Goal: Task Accomplishment & Management: Complete application form

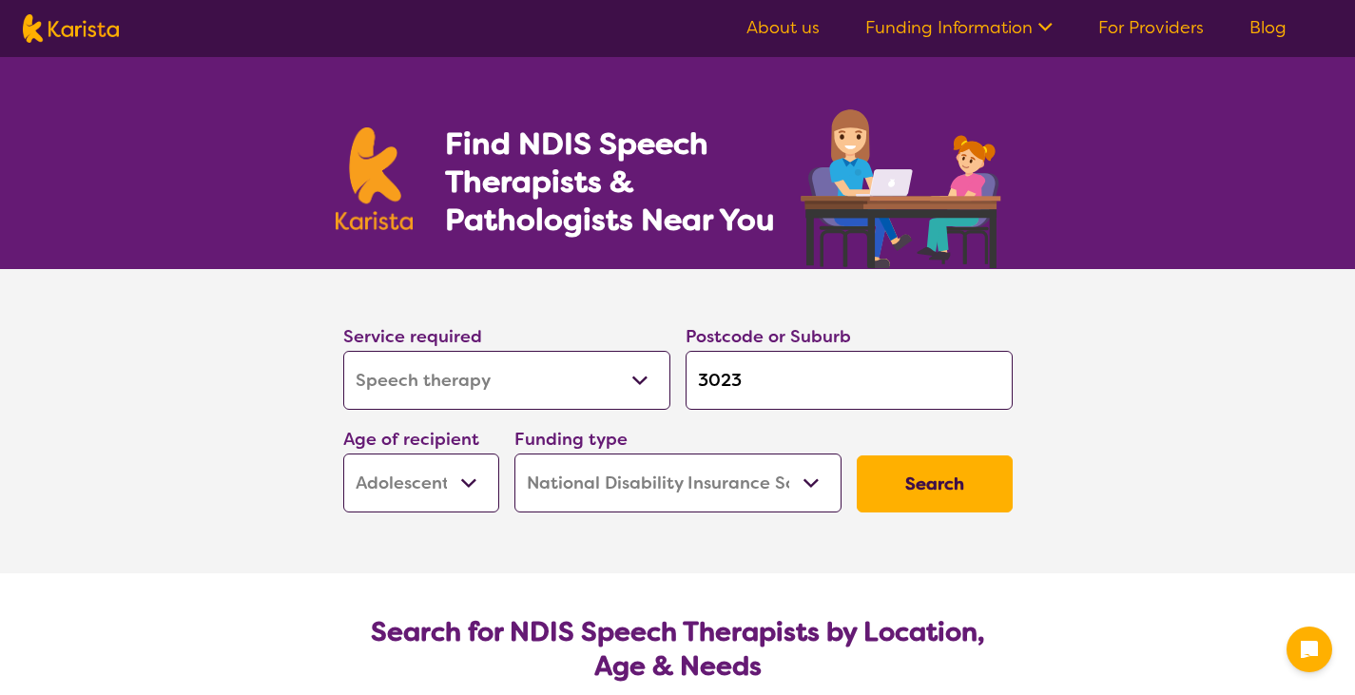
select select "Speech therapy"
select select "AS"
select select "NDIS"
select select "Speech therapy"
select select "AS"
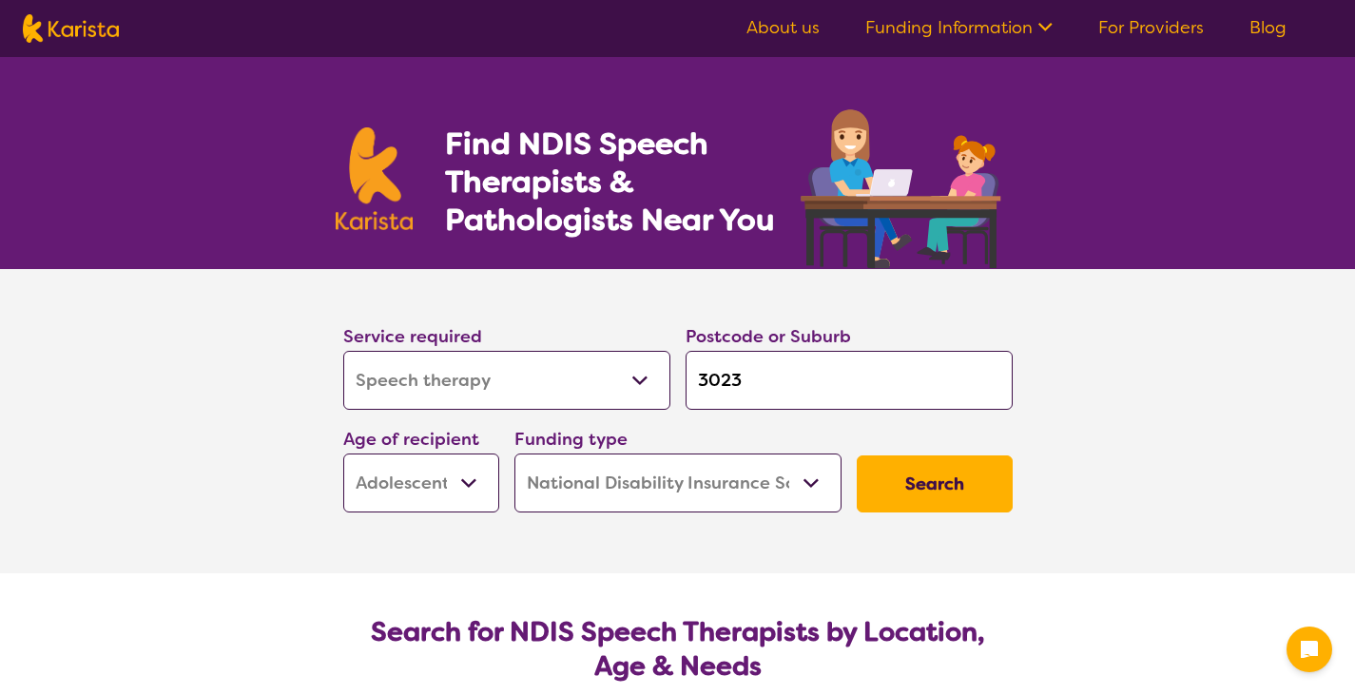
select select "NDIS"
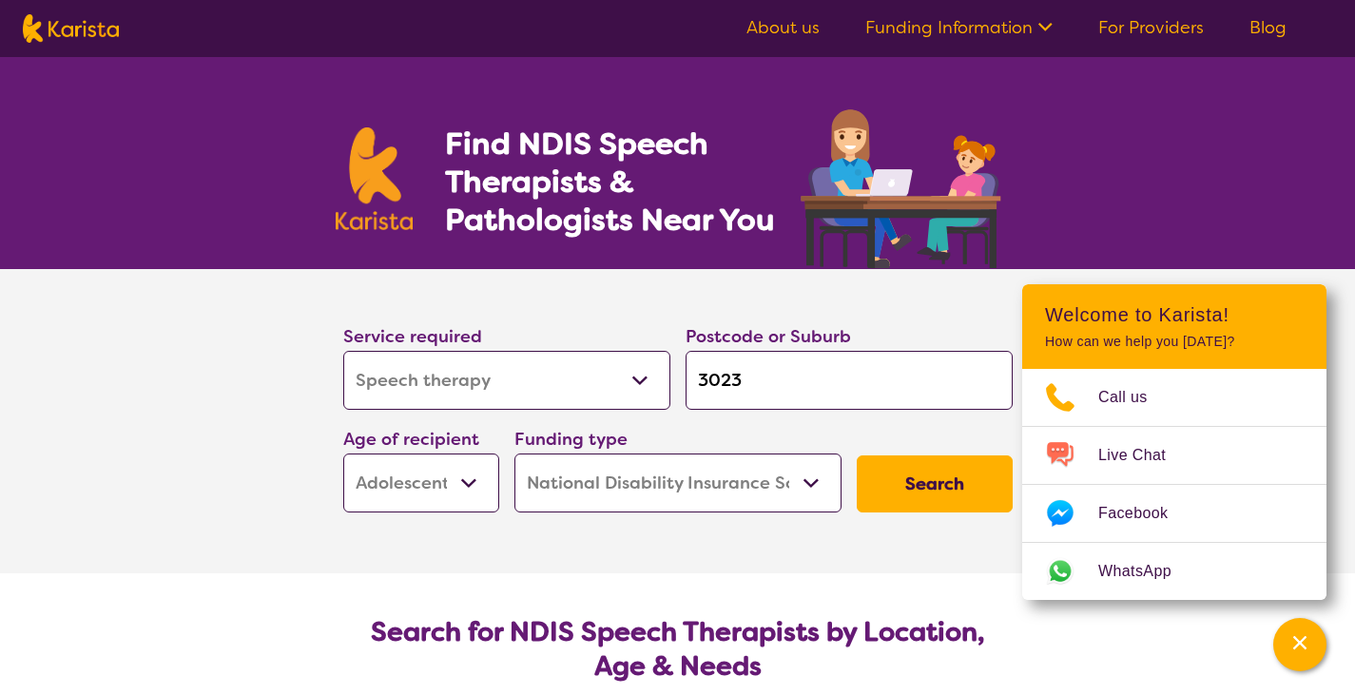
click at [645, 373] on select "Allied Health Assistant Assessment ([MEDICAL_DATA] or [MEDICAL_DATA]) Behaviour…" at bounding box center [506, 380] width 327 height 59
select select "Psychology"
click at [343, 351] on select "Allied Health Assistant Assessment ([MEDICAL_DATA] or [MEDICAL_DATA]) Behaviour…" at bounding box center [506, 380] width 327 height 59
select select "Psychology"
drag, startPoint x: 682, startPoint y: 399, endPoint x: 472, endPoint y: 354, distance: 215.1
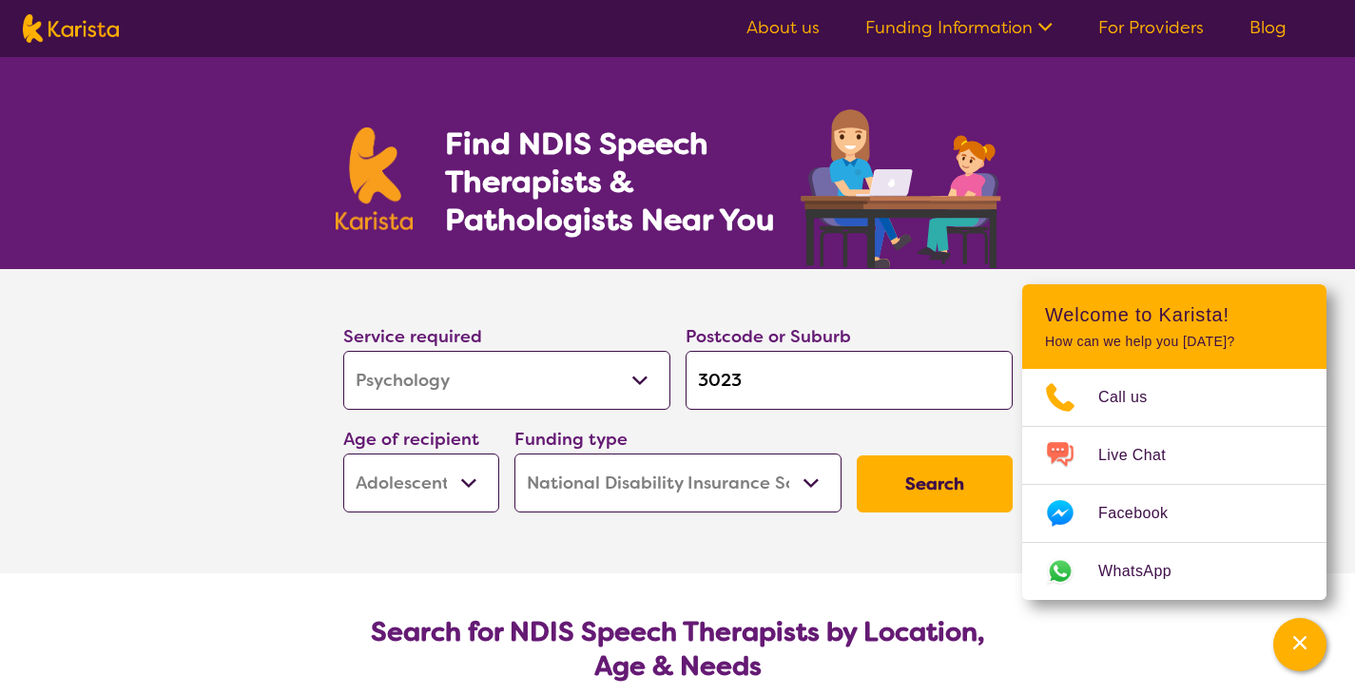
click at [472, 354] on div "Service required Allied Health Assistant Assessment ([MEDICAL_DATA] or [MEDICAL…" at bounding box center [678, 417] width 685 height 205
type input "m"
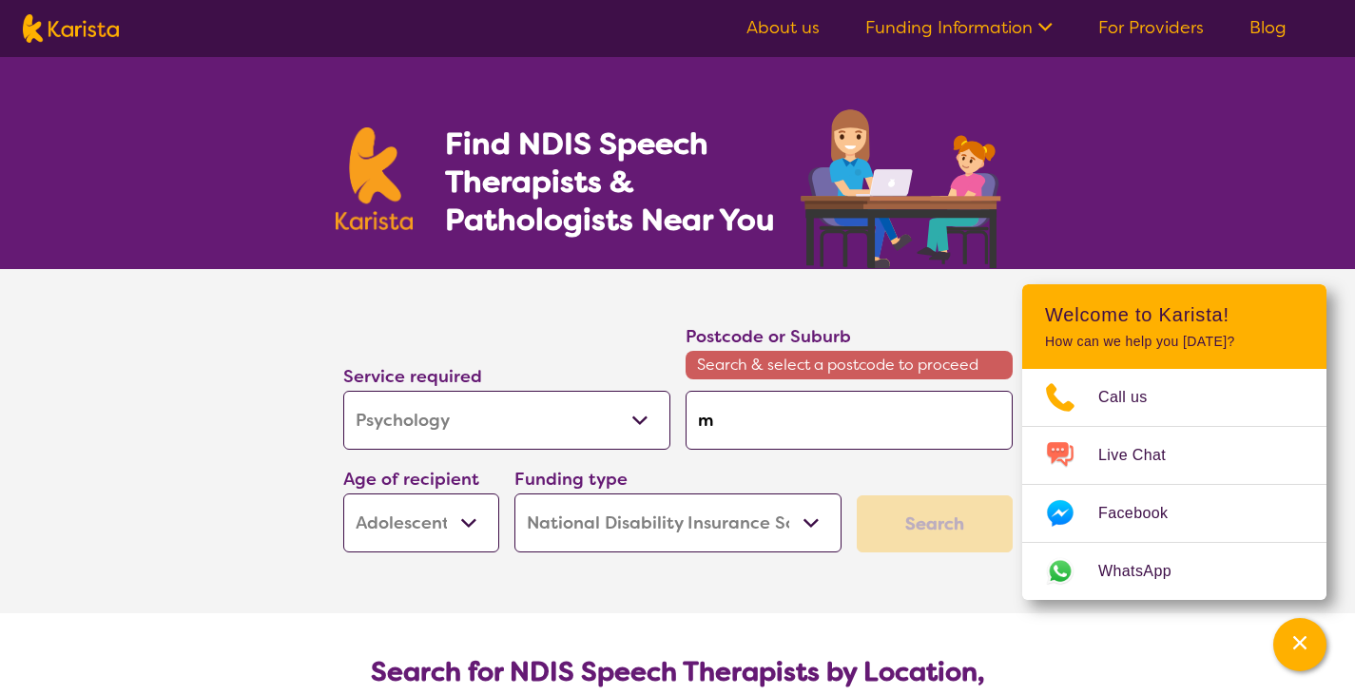
type input "me"
type input "[PERSON_NAME]"
type input "melt"
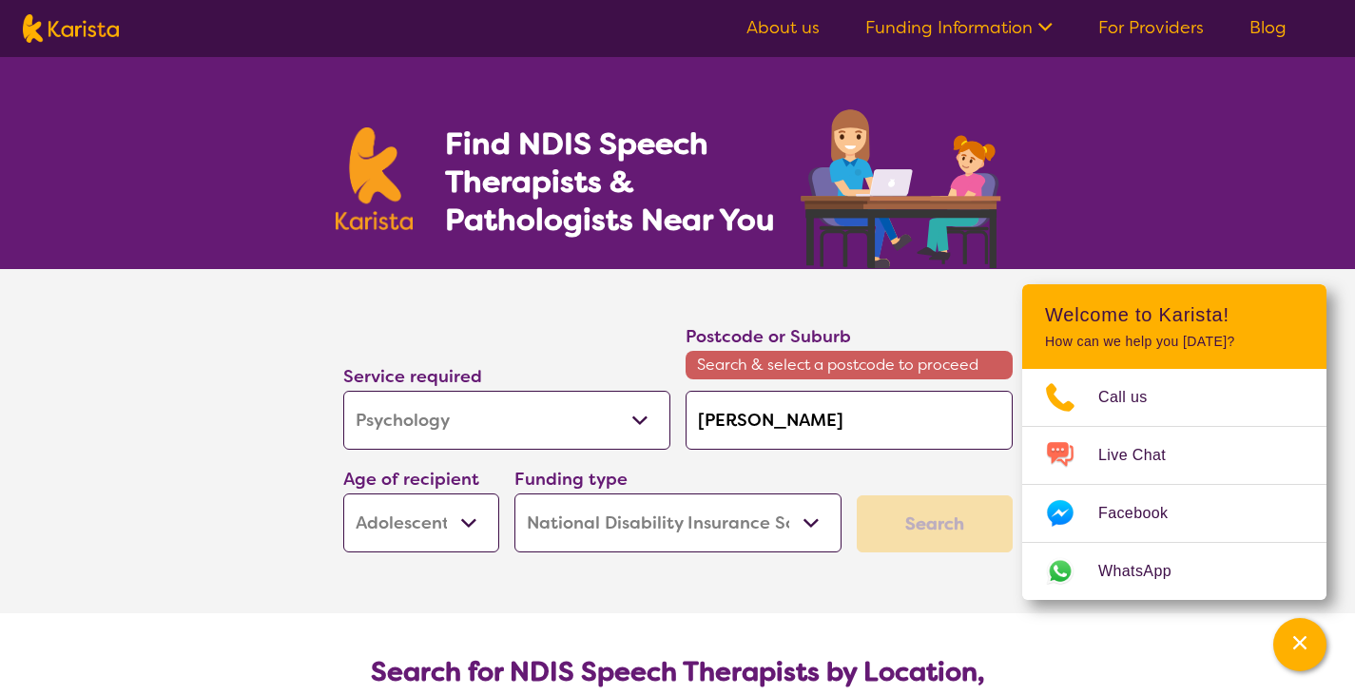
type input "melt"
type input "melto"
type input "[PERSON_NAME]"
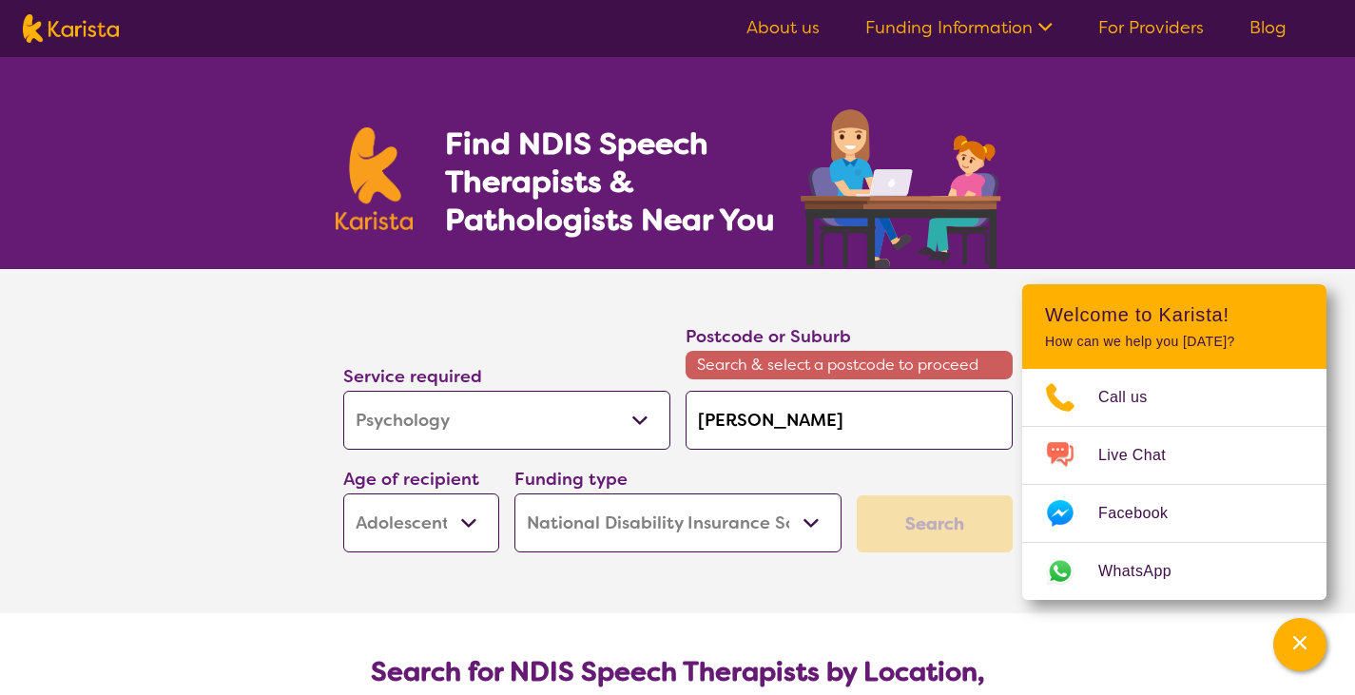
type input "[PERSON_NAME]"
type input "[PERSON_NAME] s"
type input "[PERSON_NAME] so"
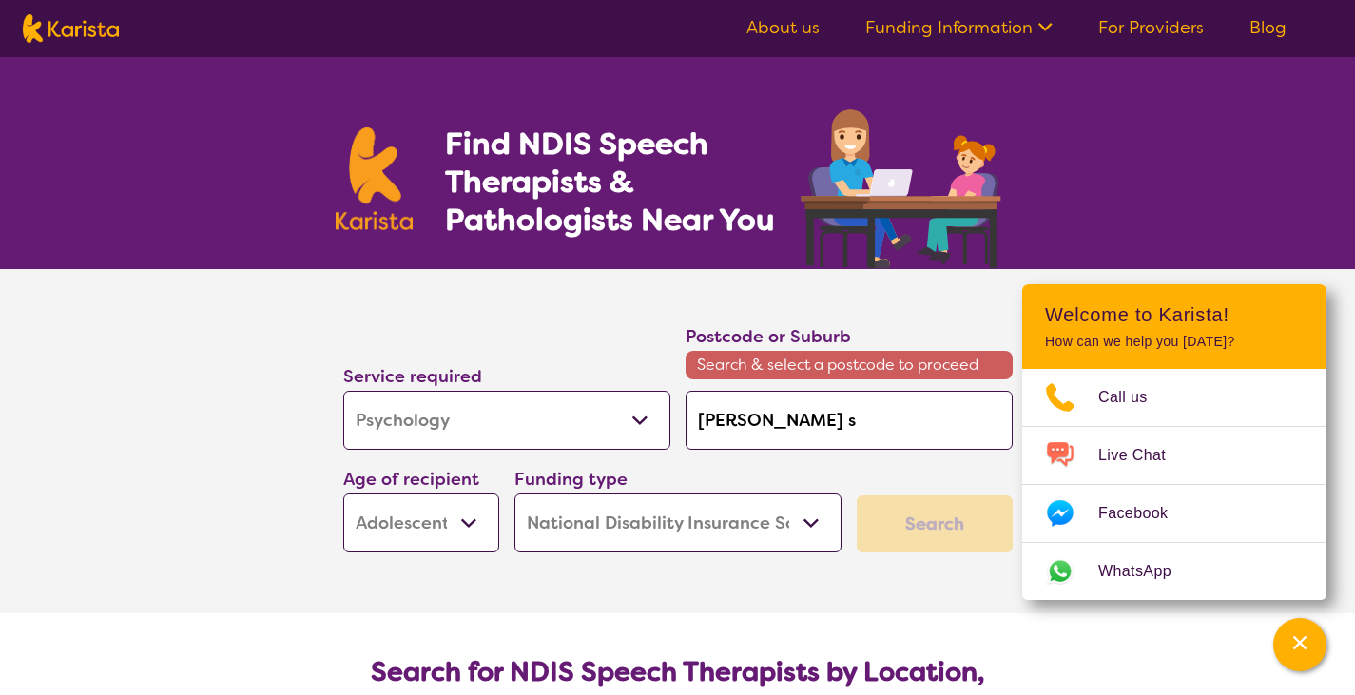
type input "[PERSON_NAME] so"
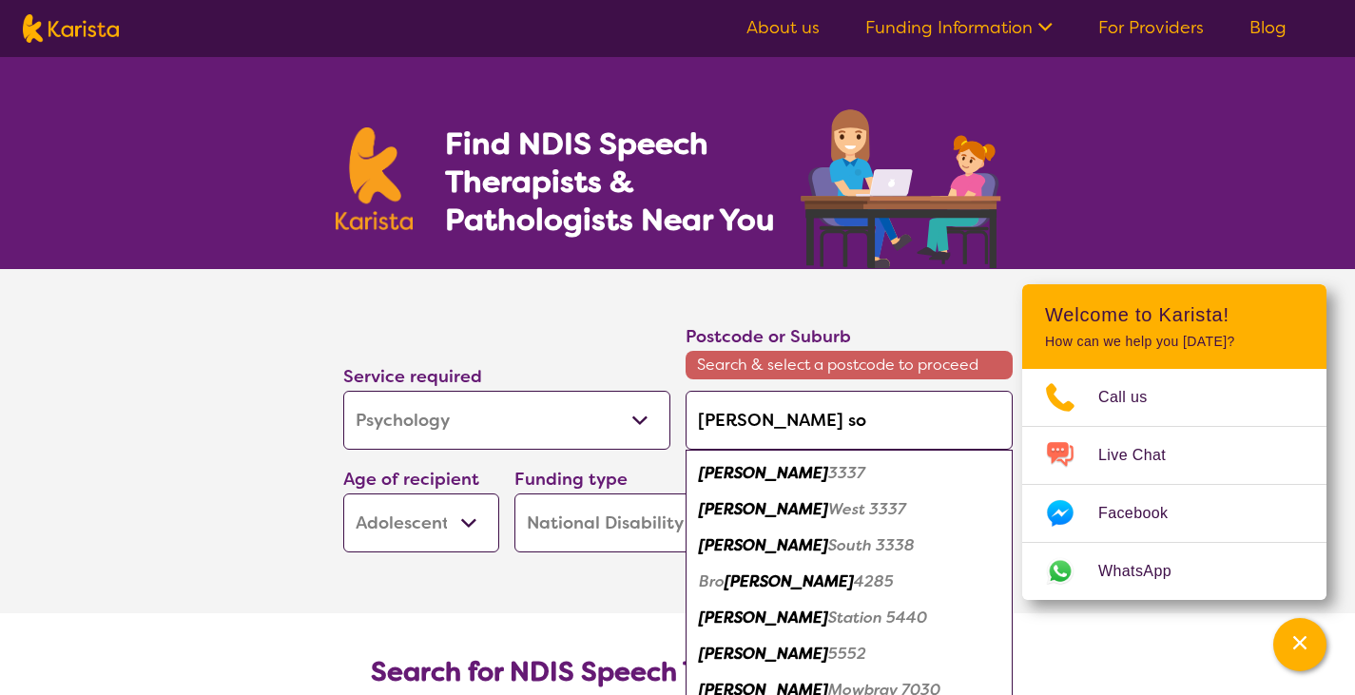
type input "[PERSON_NAME]"
type input "[PERSON_NAME] sout"
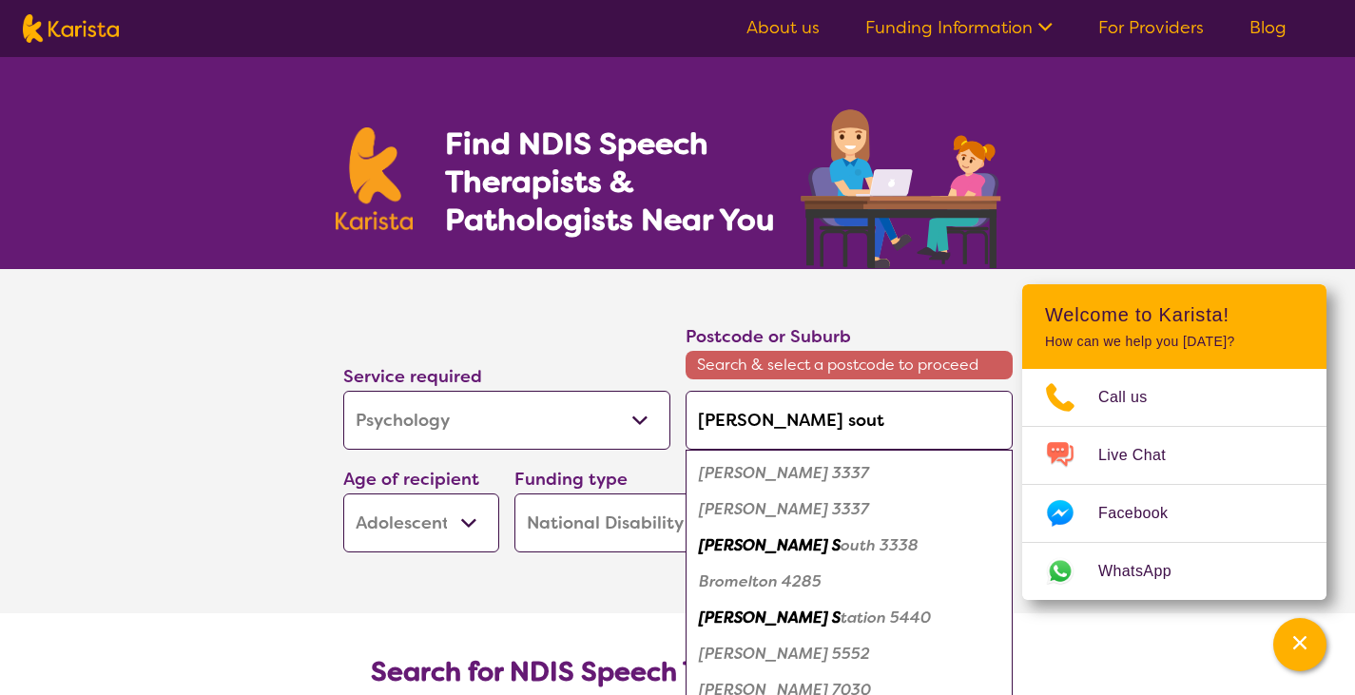
type input "[PERSON_NAME]"
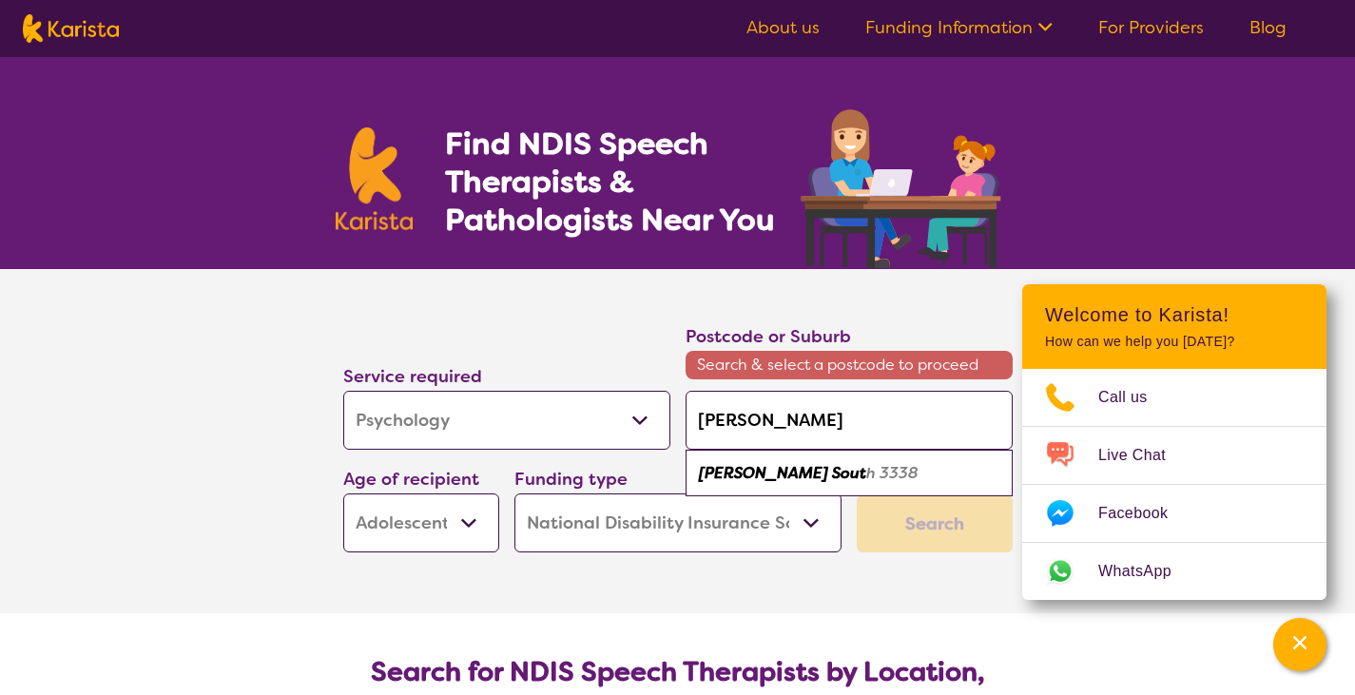
type input "[PERSON_NAME] sout"
type input "[PERSON_NAME] south"
click at [780, 467] on em "[PERSON_NAME][GEOGRAPHIC_DATA]" at bounding box center [848, 473] width 298 height 20
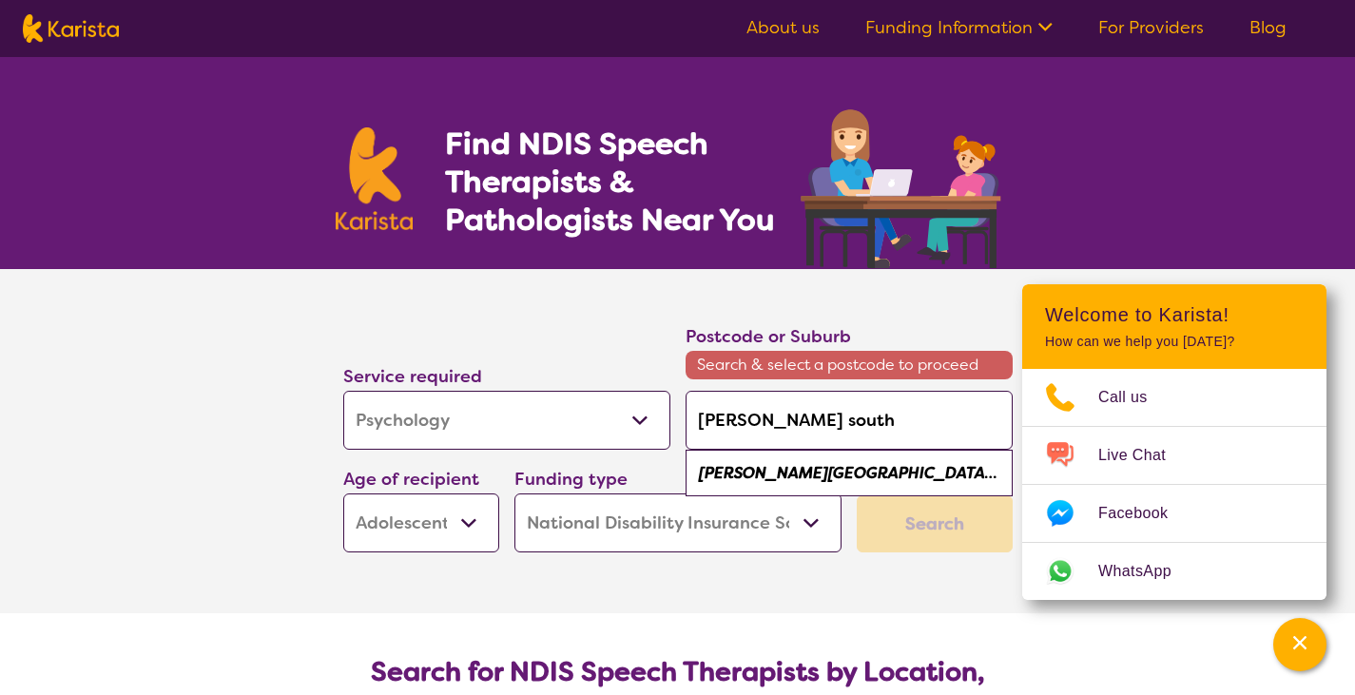
type input "3338"
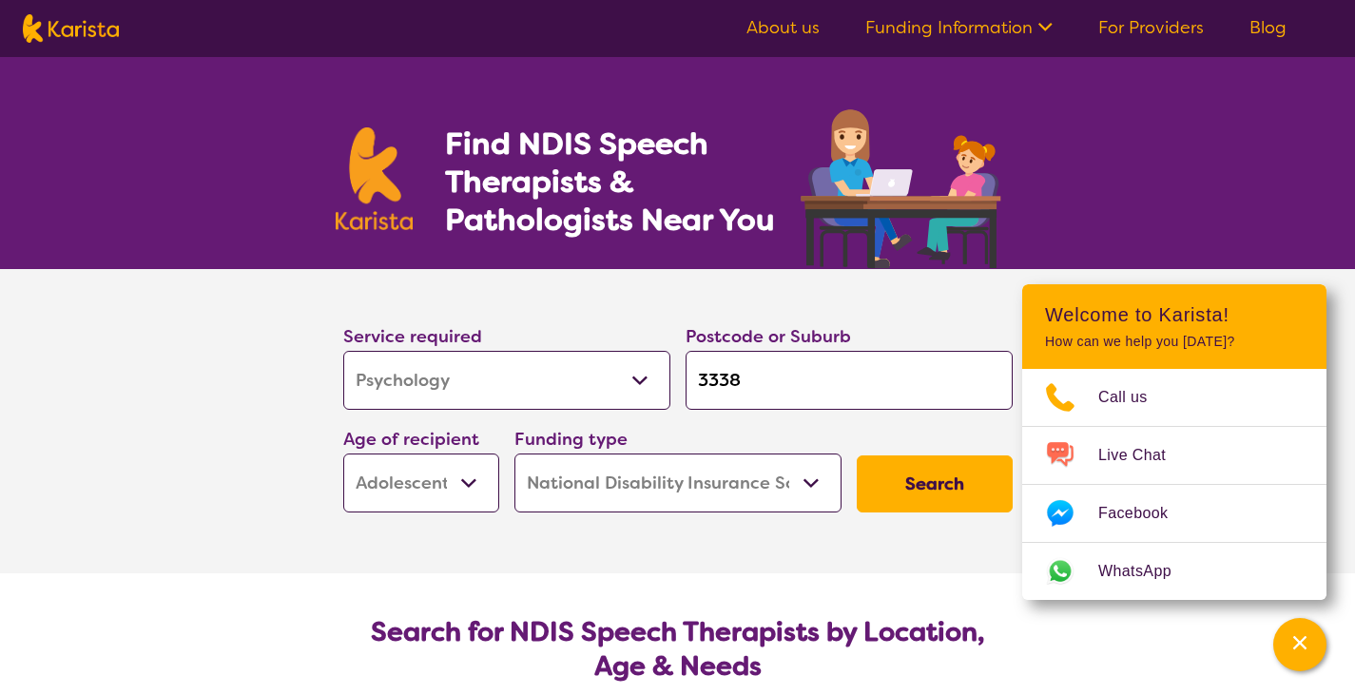
drag, startPoint x: 467, startPoint y: 480, endPoint x: 476, endPoint y: 487, distance: 10.8
click at [467, 480] on select "Early Childhood - 0 to 9 Child - 10 to 11 Adolescent - 12 to 17 Adult - 18 to 6…" at bounding box center [421, 483] width 156 height 59
click at [343, 454] on select "Early Childhood - 0 to 9 Child - 10 to 11 Adolescent - 12 to 17 Adult - 18 to 6…" at bounding box center [421, 483] width 156 height 59
click at [915, 493] on button "Search" at bounding box center [935, 484] width 156 height 57
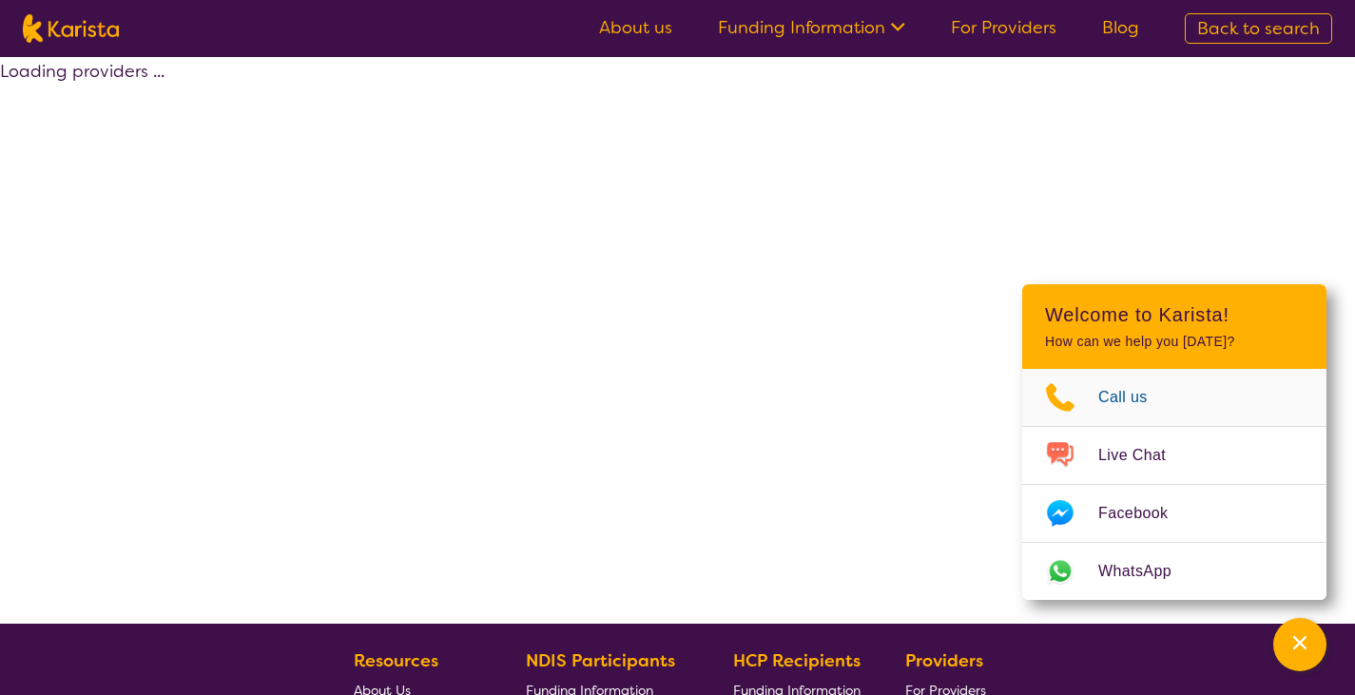
select select "by_score"
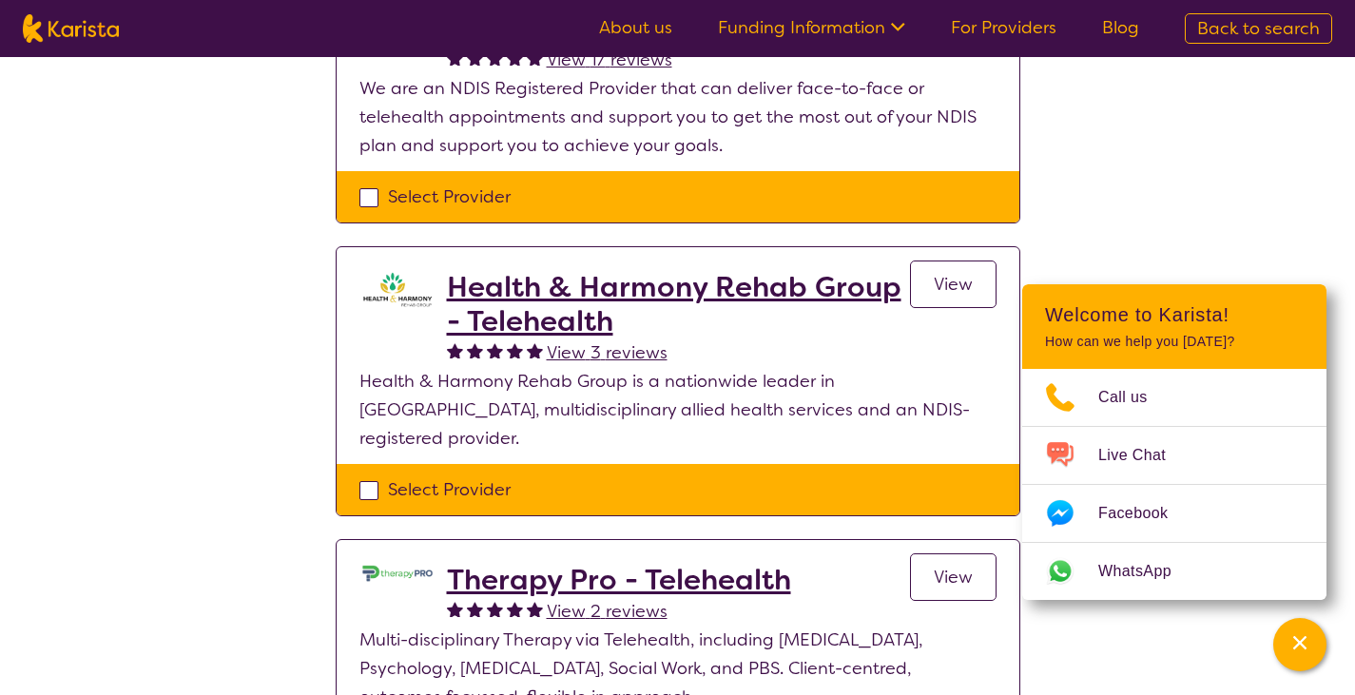
scroll to position [193, 0]
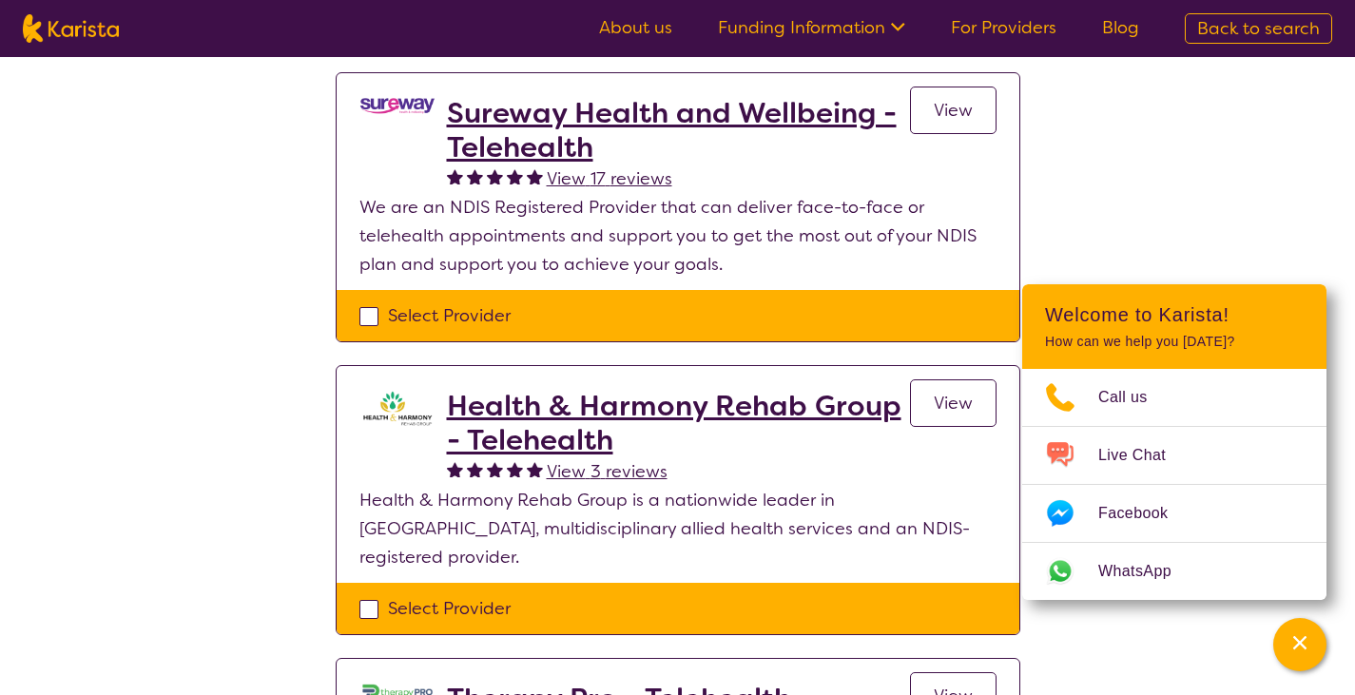
click at [363, 317] on div "Select Provider" at bounding box center [678, 316] width 637 height 29
checkbox input "true"
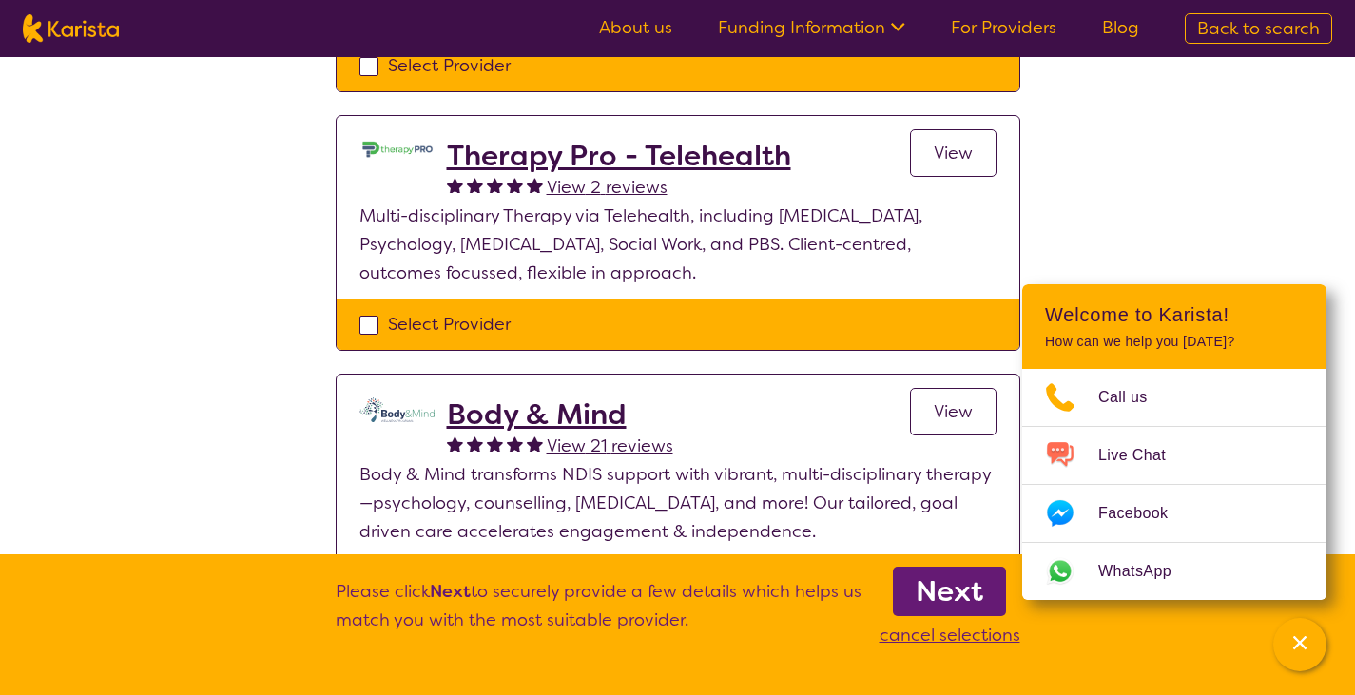
click at [360, 310] on div "Select Provider" at bounding box center [678, 324] width 637 height 29
checkbox input "true"
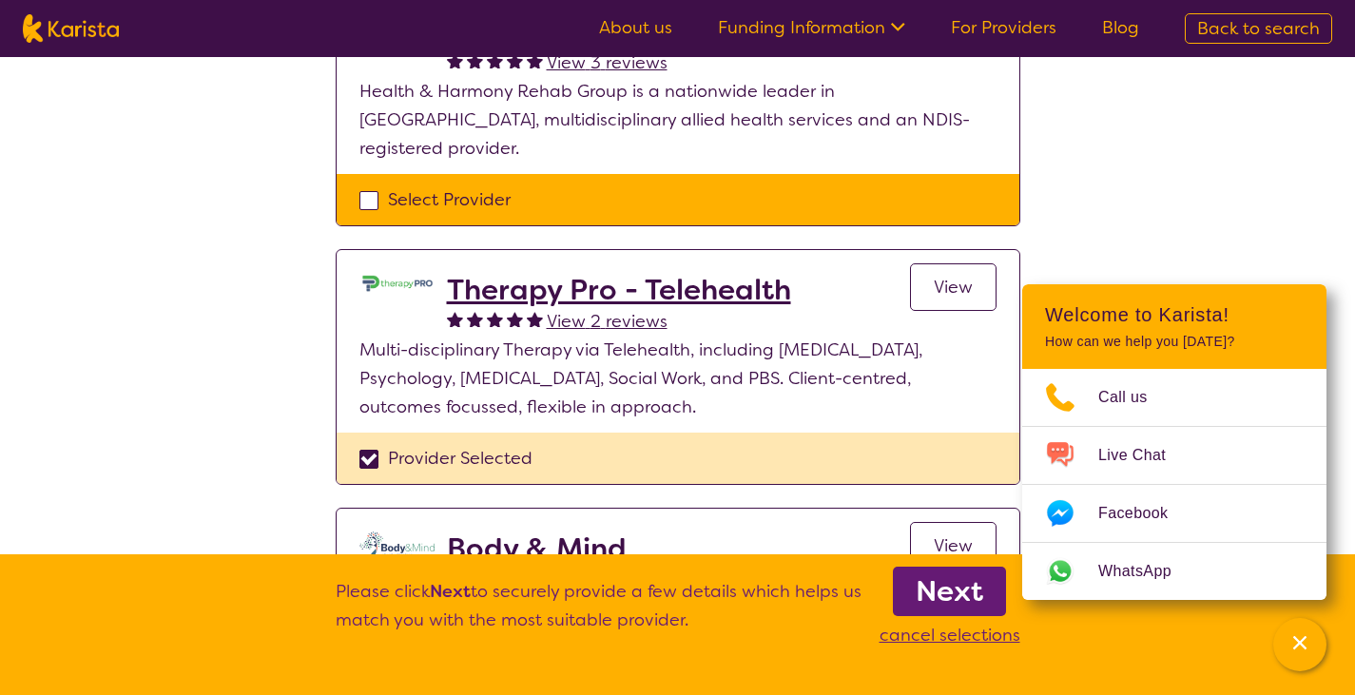
click at [360, 185] on div "Select Provider" at bounding box center [678, 199] width 637 height 29
checkbox input "true"
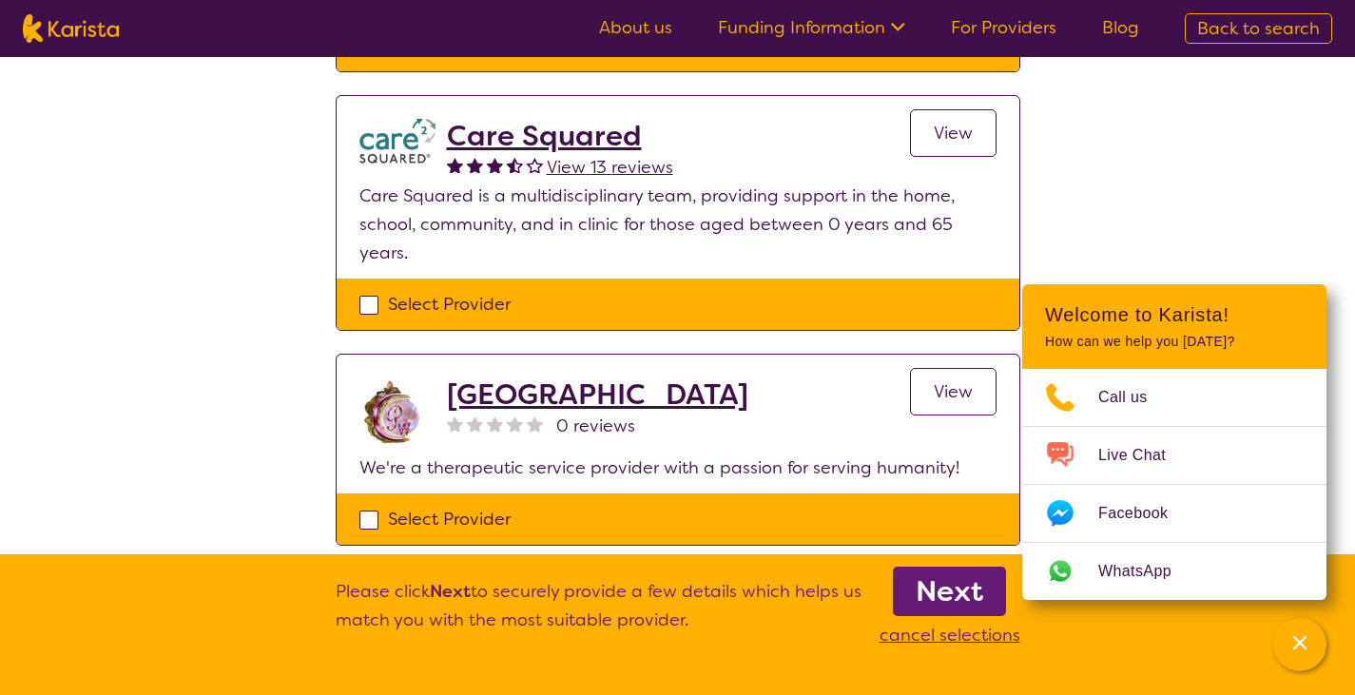
click at [362, 505] on div "Select Provider" at bounding box center [678, 519] width 637 height 29
checkbox input "true"
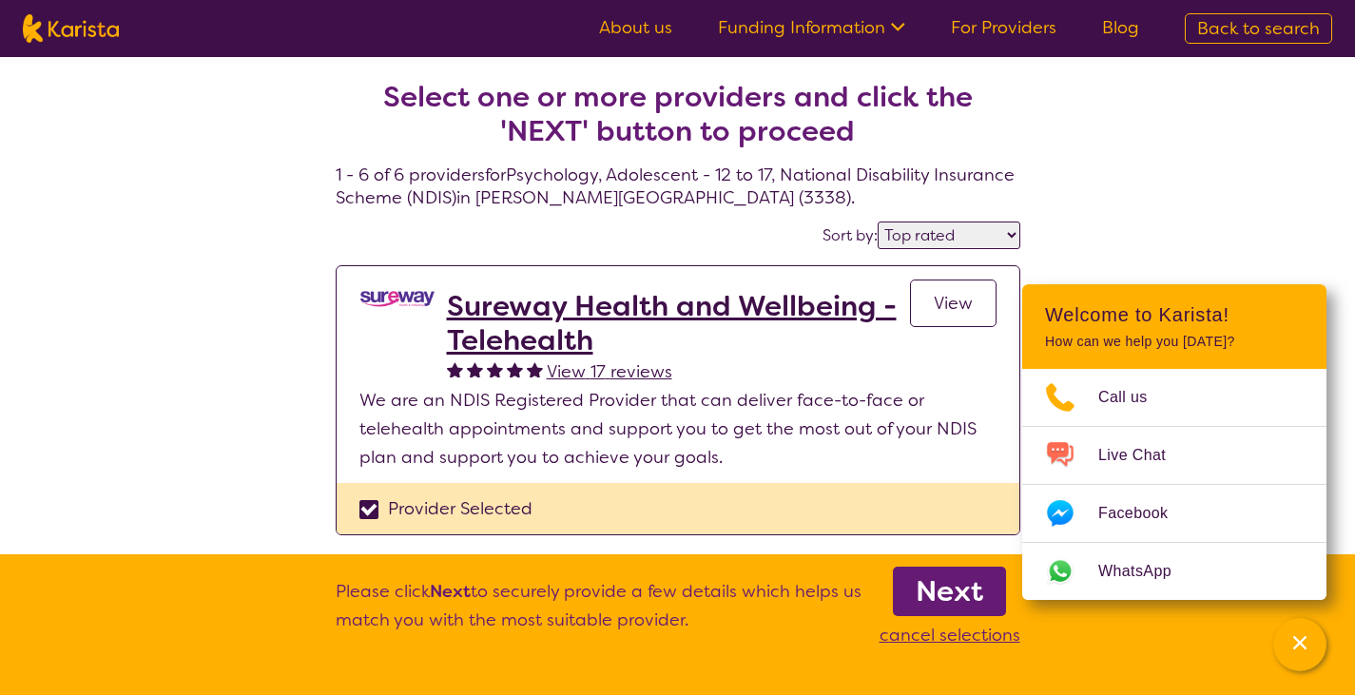
click at [965, 601] on b "Next" at bounding box center [950, 592] width 68 height 38
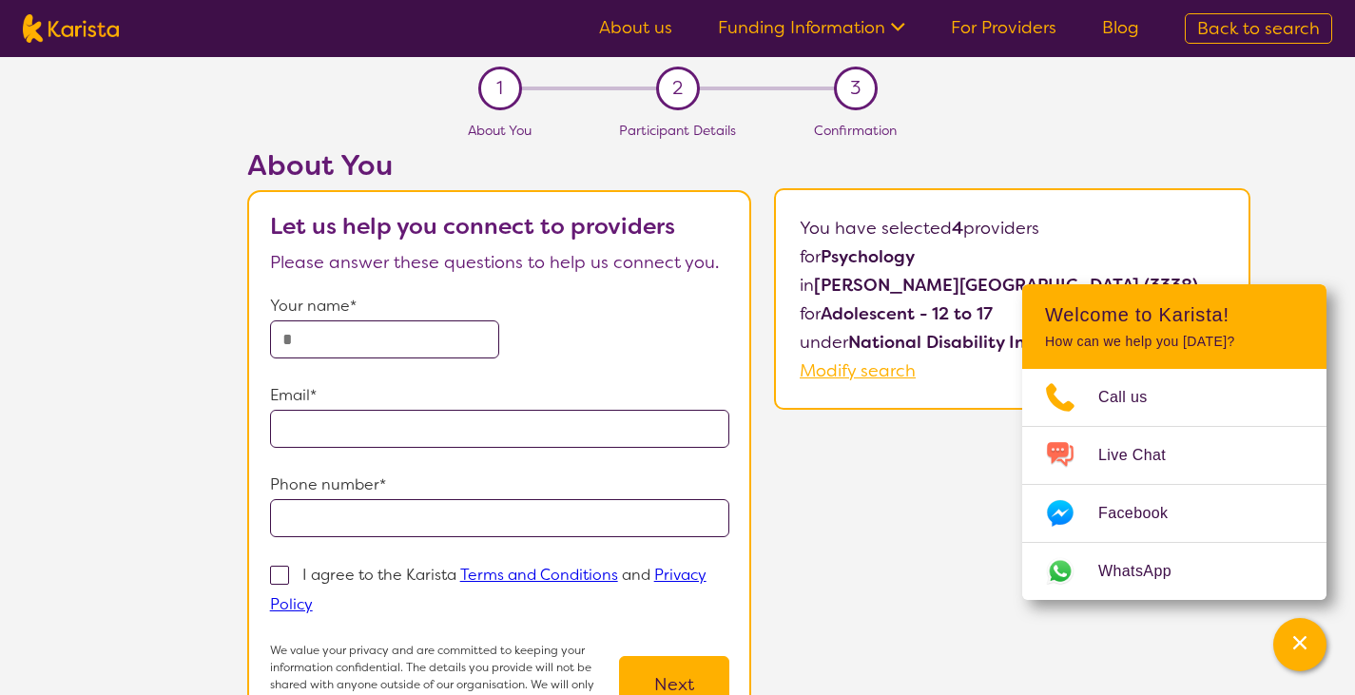
click at [339, 356] on input "text" at bounding box center [385, 340] width 230 height 38
type input "**********"
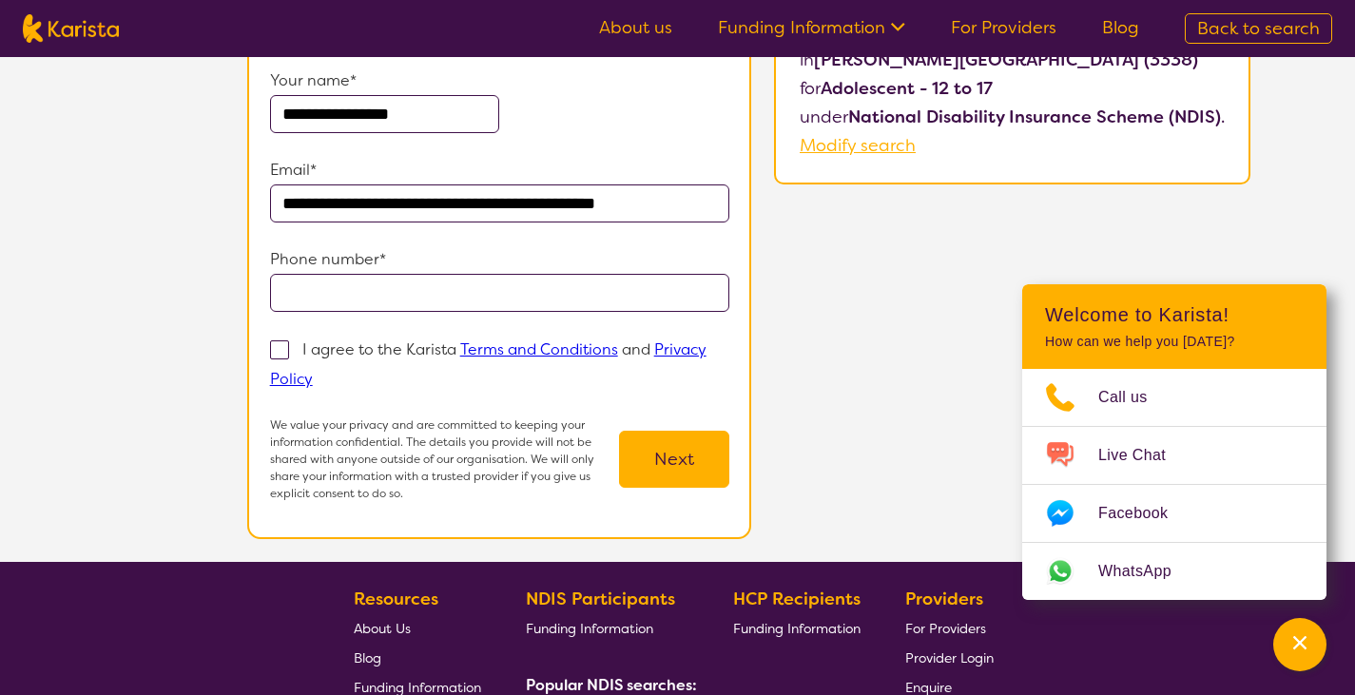
scroll to position [237, 0]
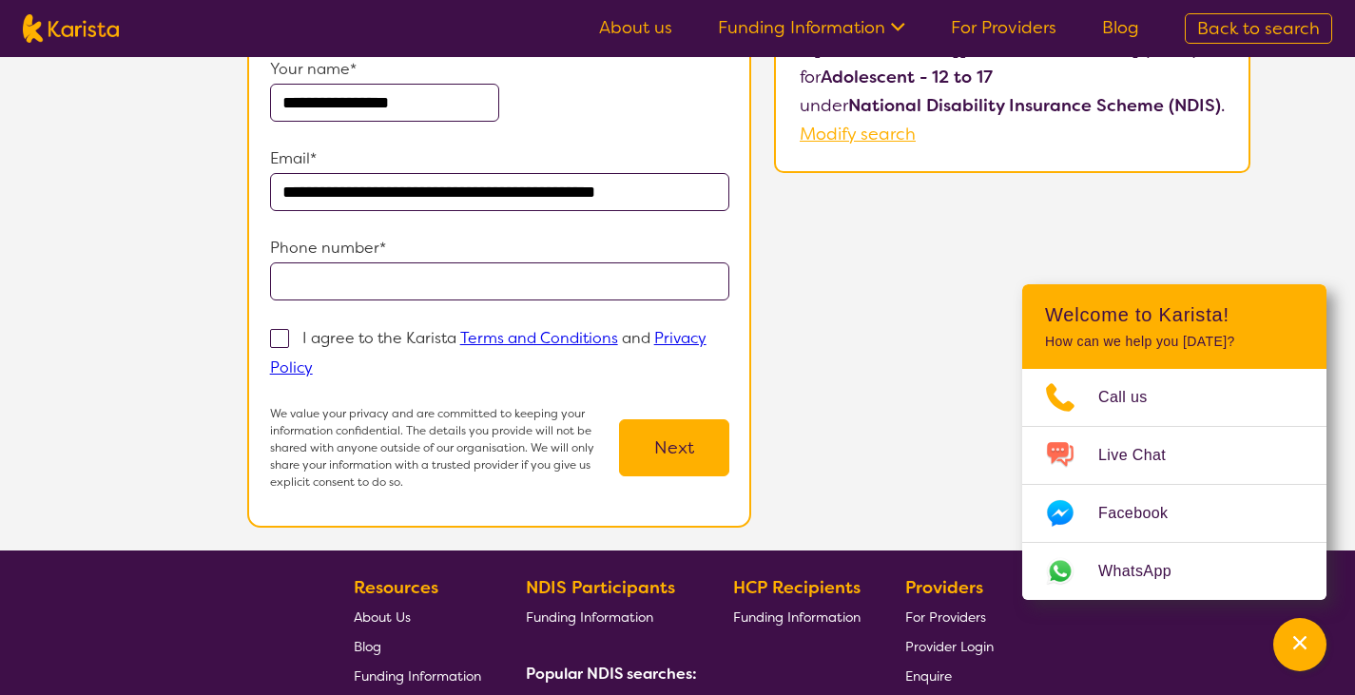
click at [323, 289] on input "tel" at bounding box center [500, 282] width 460 height 38
type input "**********"
click at [283, 345] on span at bounding box center [279, 338] width 19 height 19
click at [313, 360] on input "I agree to the Karista Terms and Conditions and Privacy Policy" at bounding box center [319, 366] width 12 height 12
checkbox input "true"
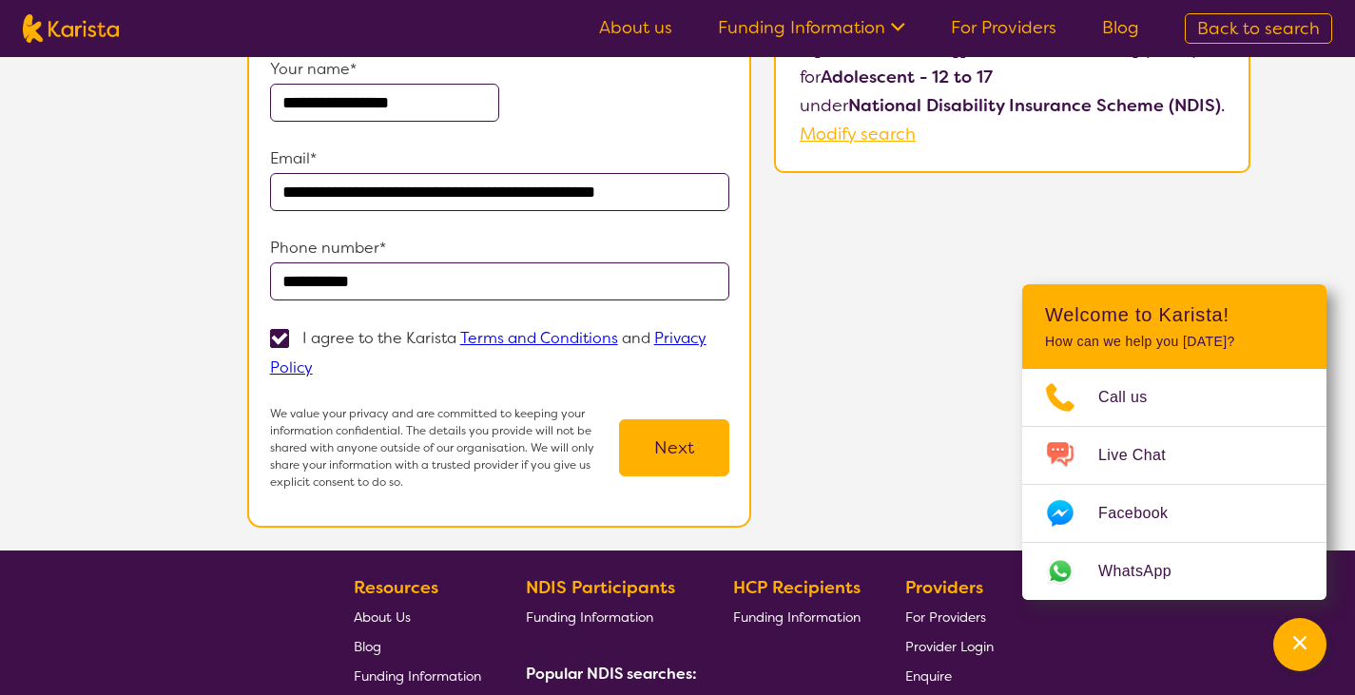
click at [647, 442] on button "Next" at bounding box center [674, 447] width 110 height 57
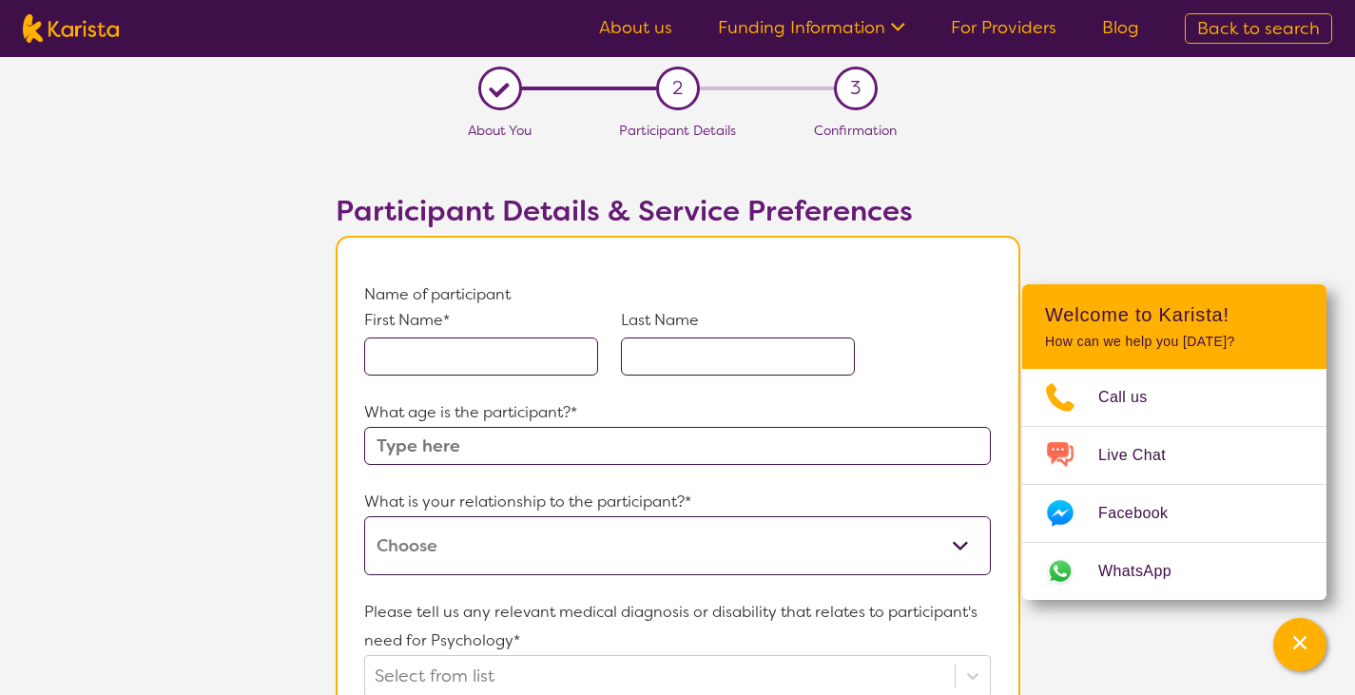
click at [542, 344] on input "text" at bounding box center [481, 357] width 234 height 38
type input "tegan"
click at [701, 376] on div "First Name* [PERSON_NAME] Last Name" at bounding box center [677, 353] width 626 height 89
click at [726, 349] on input "text" at bounding box center [738, 357] width 234 height 38
type input "[PERSON_NAME]"
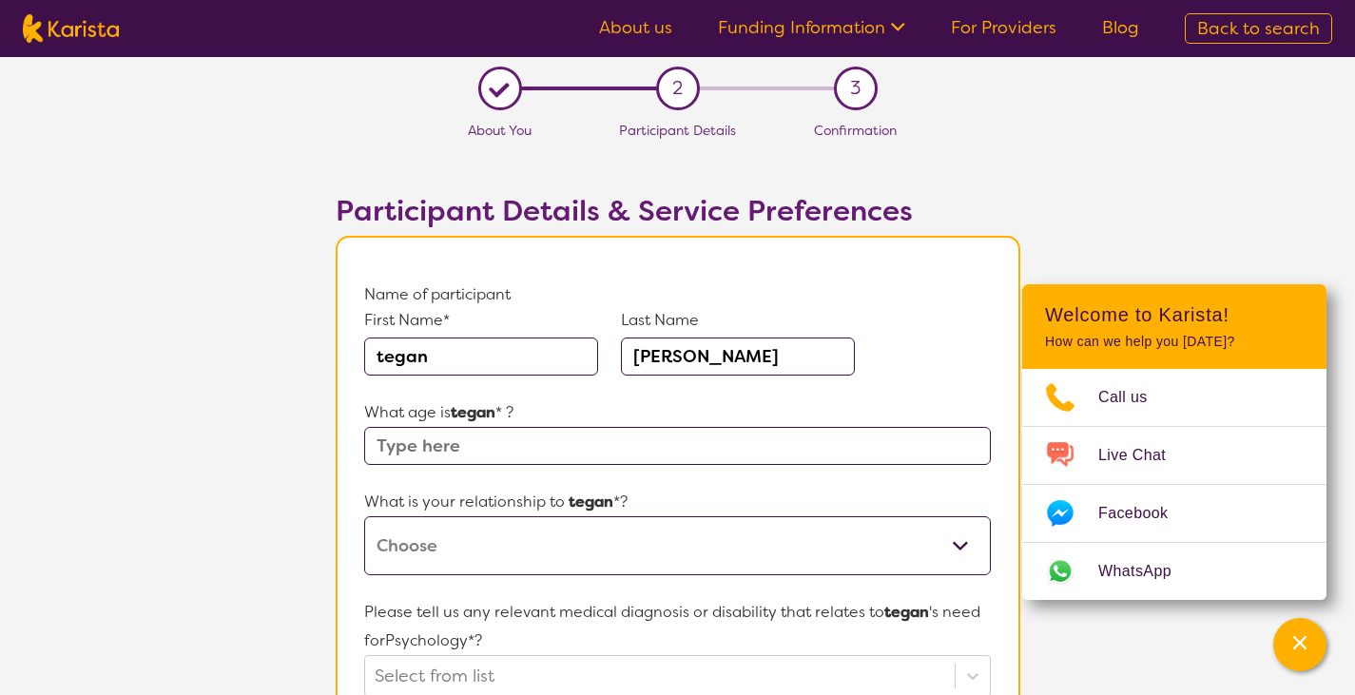
click at [552, 450] on input "text" at bounding box center [677, 446] width 626 height 38
type input "13"
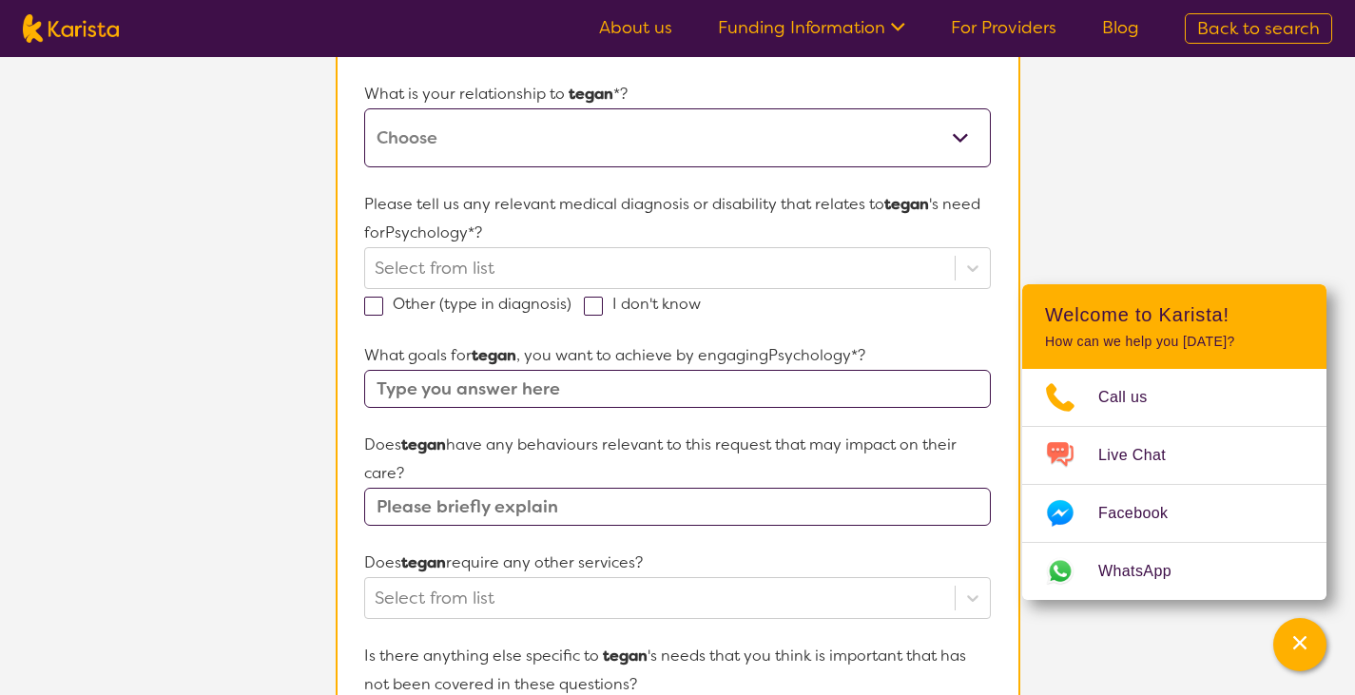
scroll to position [403, 0]
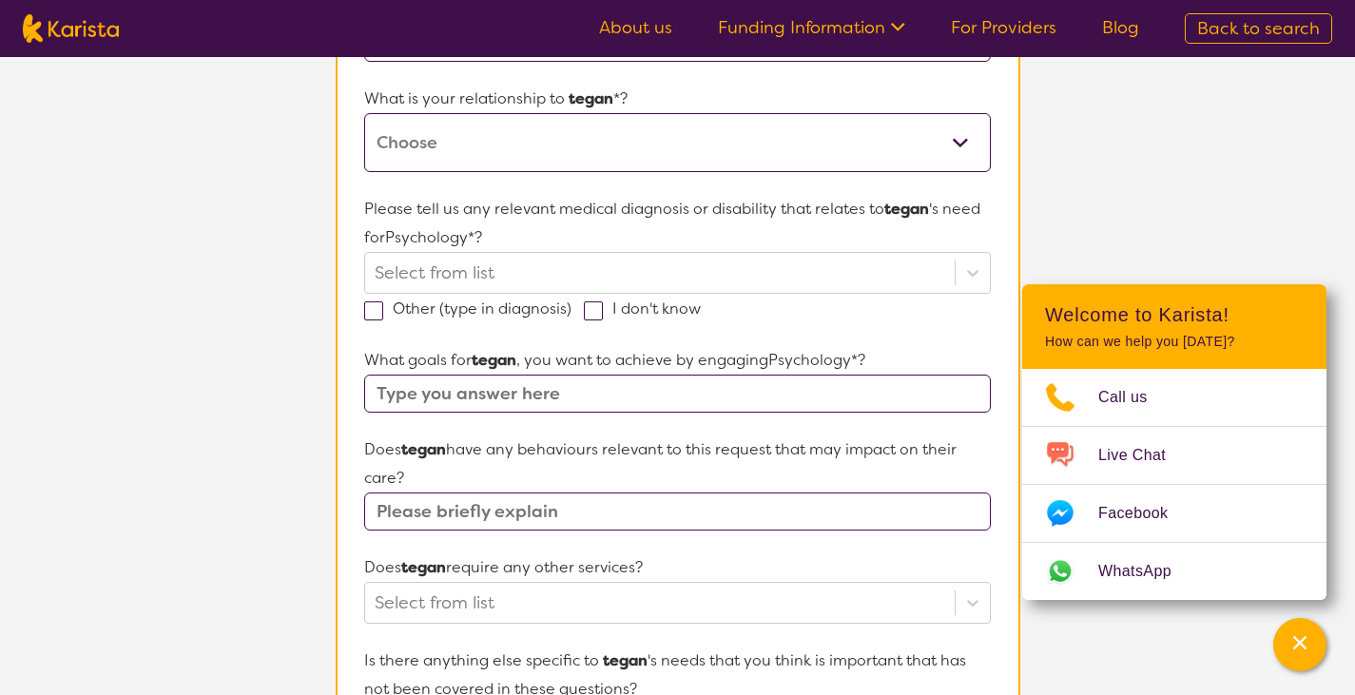
click at [631, 148] on select "This request is for myself I am their parent I am their child I am their spouse…" at bounding box center [677, 142] width 626 height 59
select select "I am their Support Coordinator"
click at [364, 113] on select "This request is for myself I am their parent I am their child I am their spouse…" at bounding box center [677, 142] width 626 height 59
click at [600, 277] on div at bounding box center [660, 273] width 570 height 32
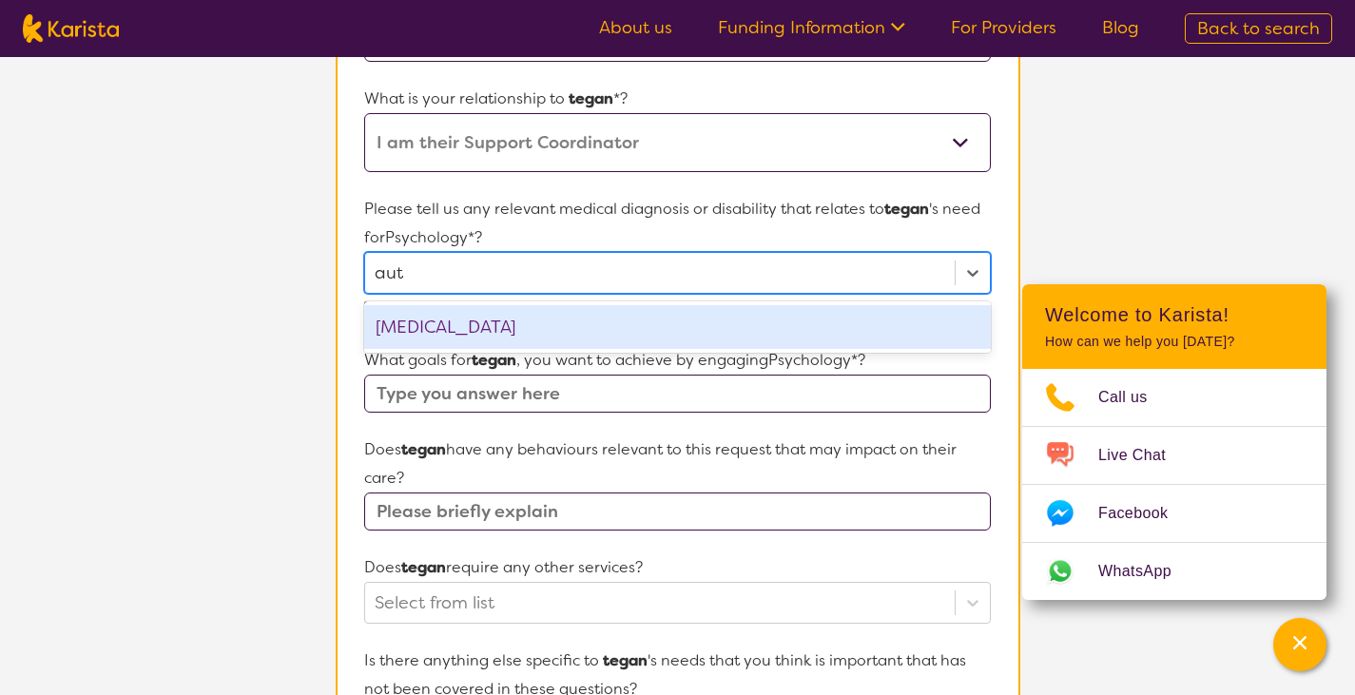
type input "au"
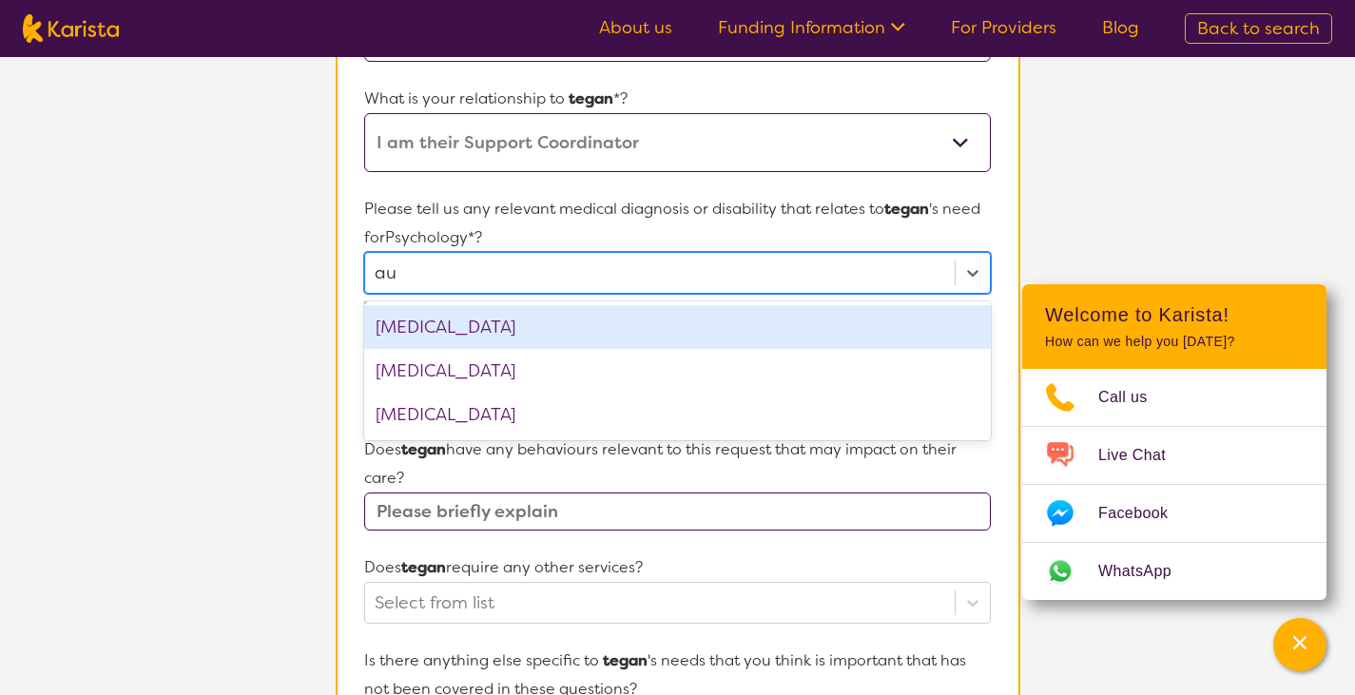
click at [516, 319] on div "[MEDICAL_DATA]" at bounding box center [677, 327] width 626 height 44
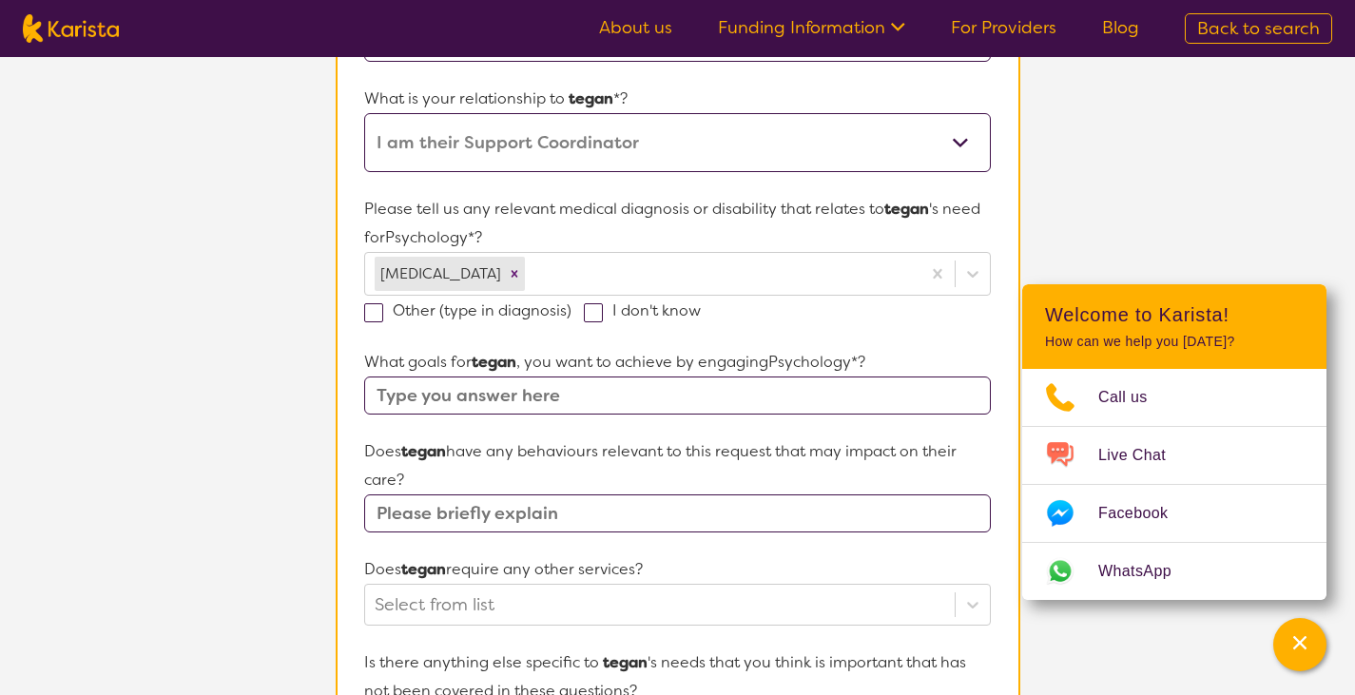
click at [1140, 170] on section "L About You 2 Participant Details 3 Confirmation Participant Details & Service …" at bounding box center [677, 493] width 1355 height 1679
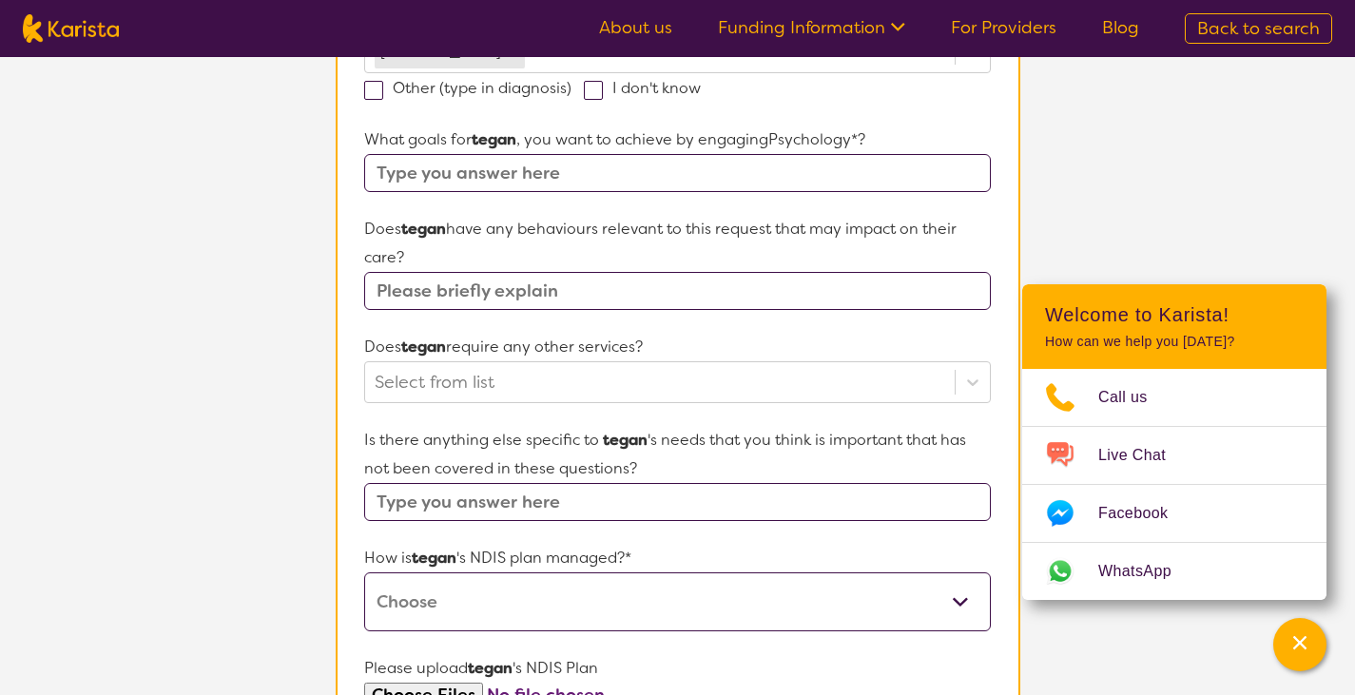
scroll to position [630, 0]
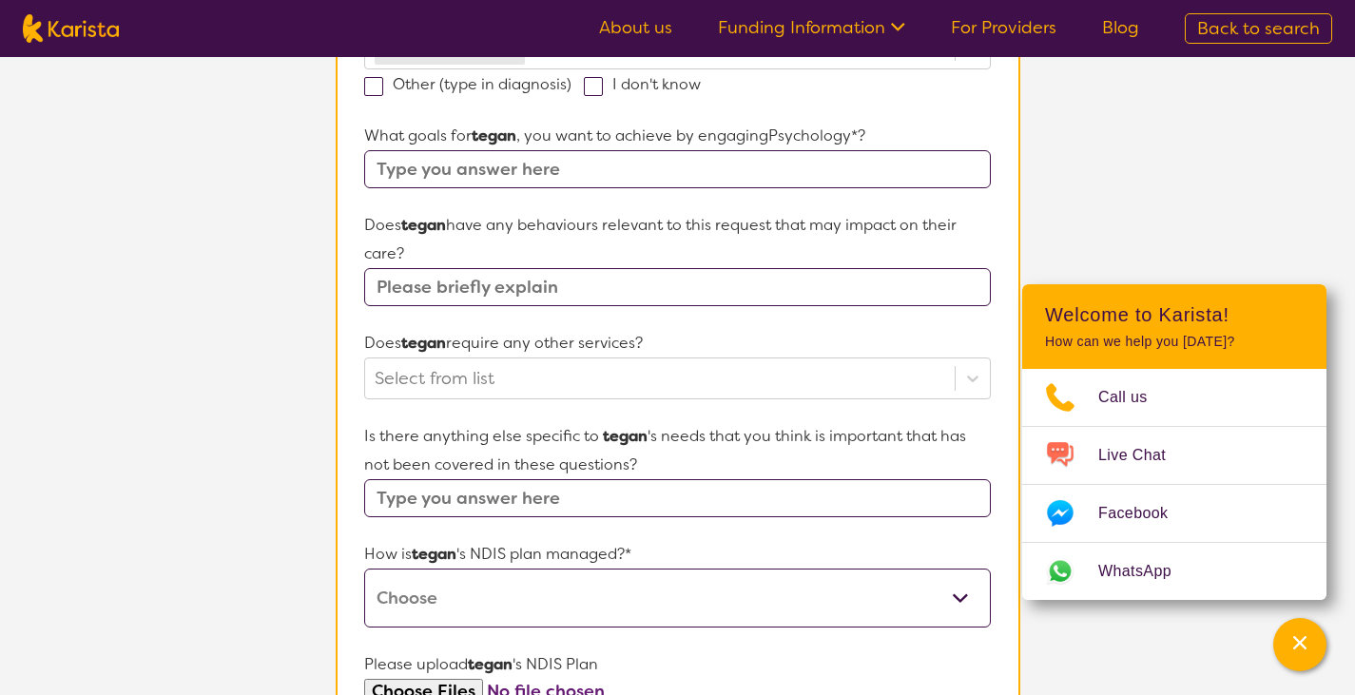
click at [592, 185] on input "text" at bounding box center [677, 169] width 626 height 38
type input "able to communicate needs"
click at [661, 288] on input "text" at bounding box center [677, 287] width 626 height 38
type input "none"
click at [536, 389] on div at bounding box center [660, 378] width 570 height 32
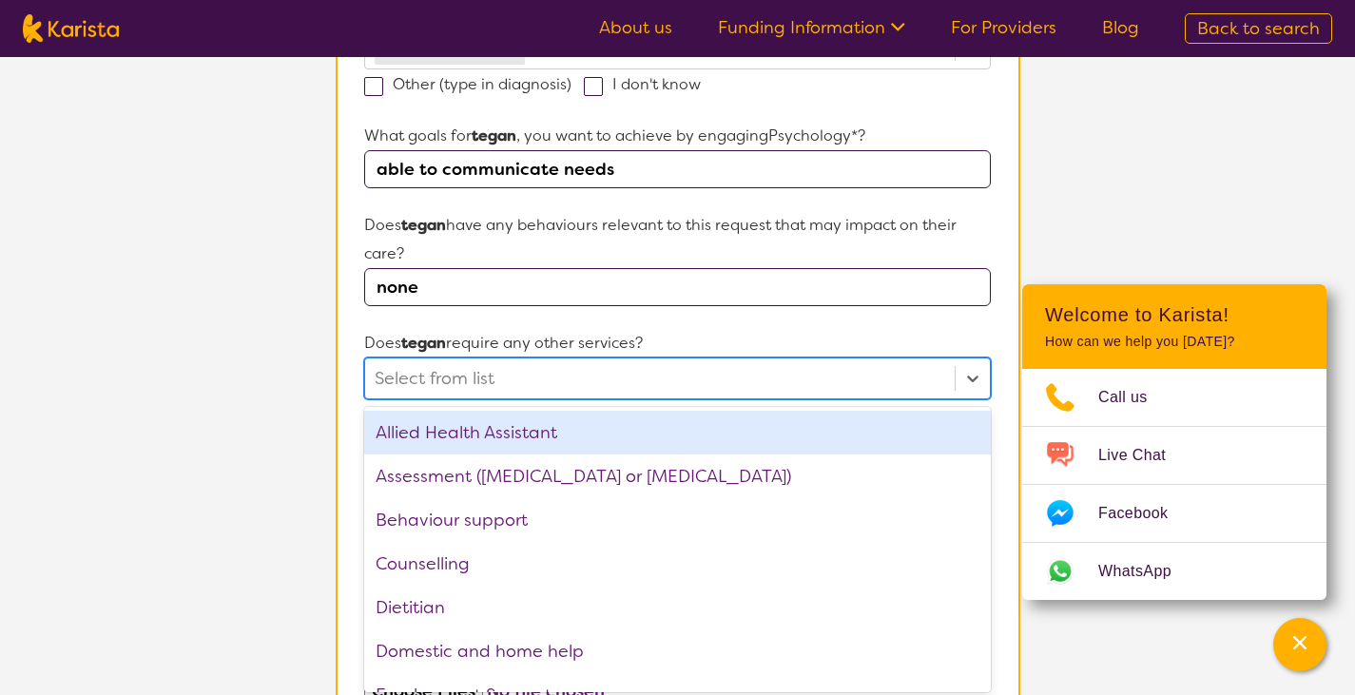
click at [719, 315] on form "Name of participant First Name* [PERSON_NAME] Last Name [PERSON_NAME] What age …" at bounding box center [677, 322] width 626 height 1343
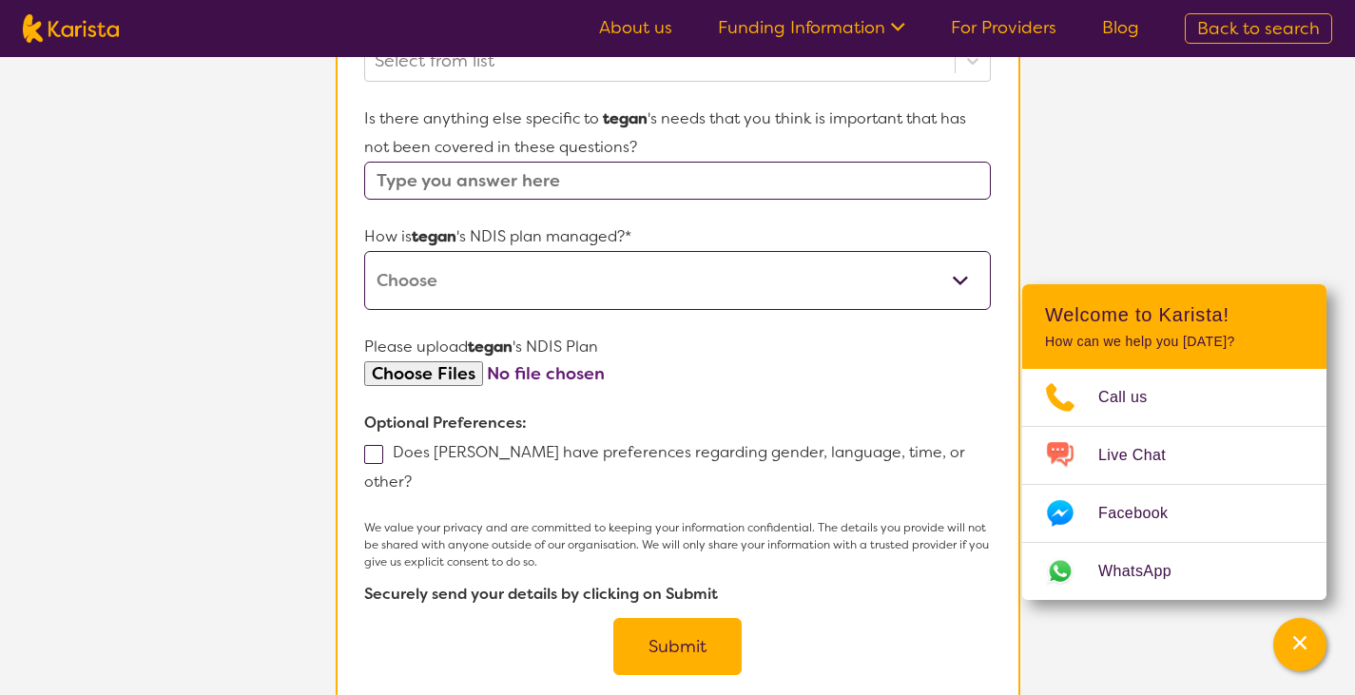
scroll to position [954, 0]
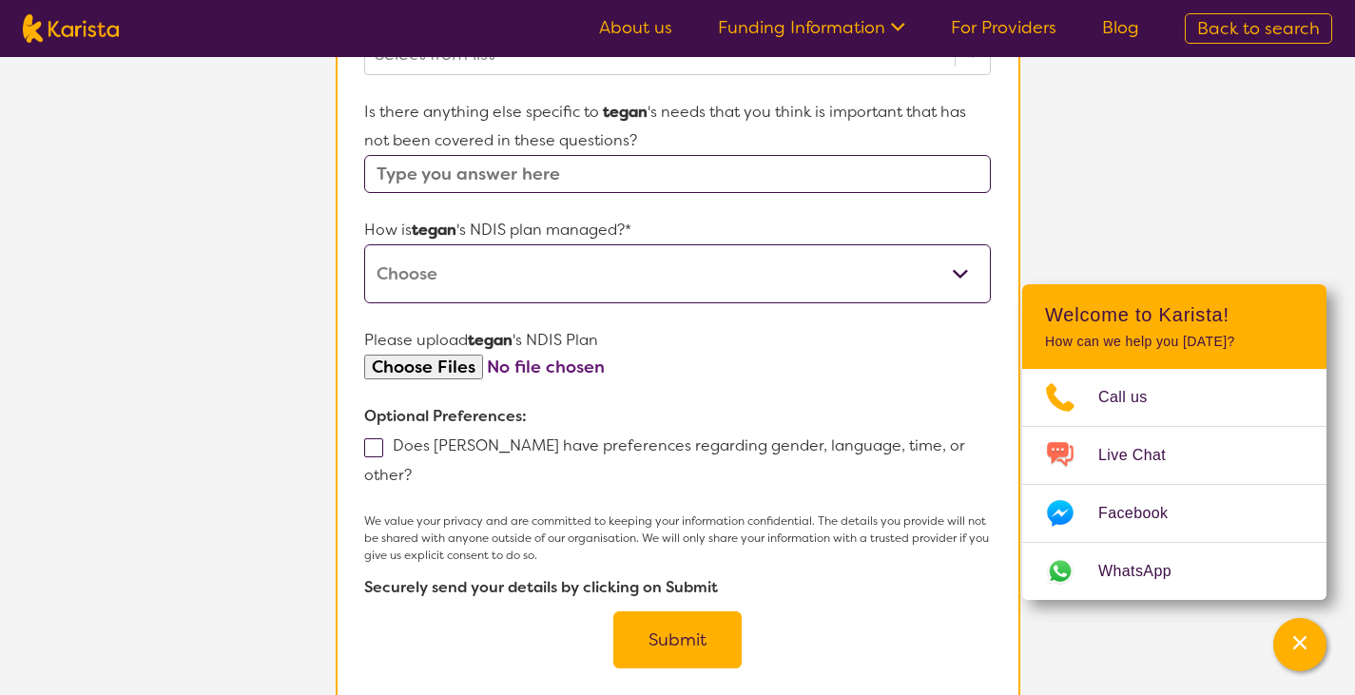
click at [651, 167] on input "text" at bounding box center [677, 174] width 626 height 38
click at [686, 291] on select "Self-managed NDIS plan Managed by a registered plan management provider (not th…" at bounding box center [677, 273] width 626 height 59
select select "Plan Managed"
click at [364, 244] on select "Self-managed NDIS plan Managed by a registered plan management provider (not th…" at bounding box center [677, 273] width 626 height 59
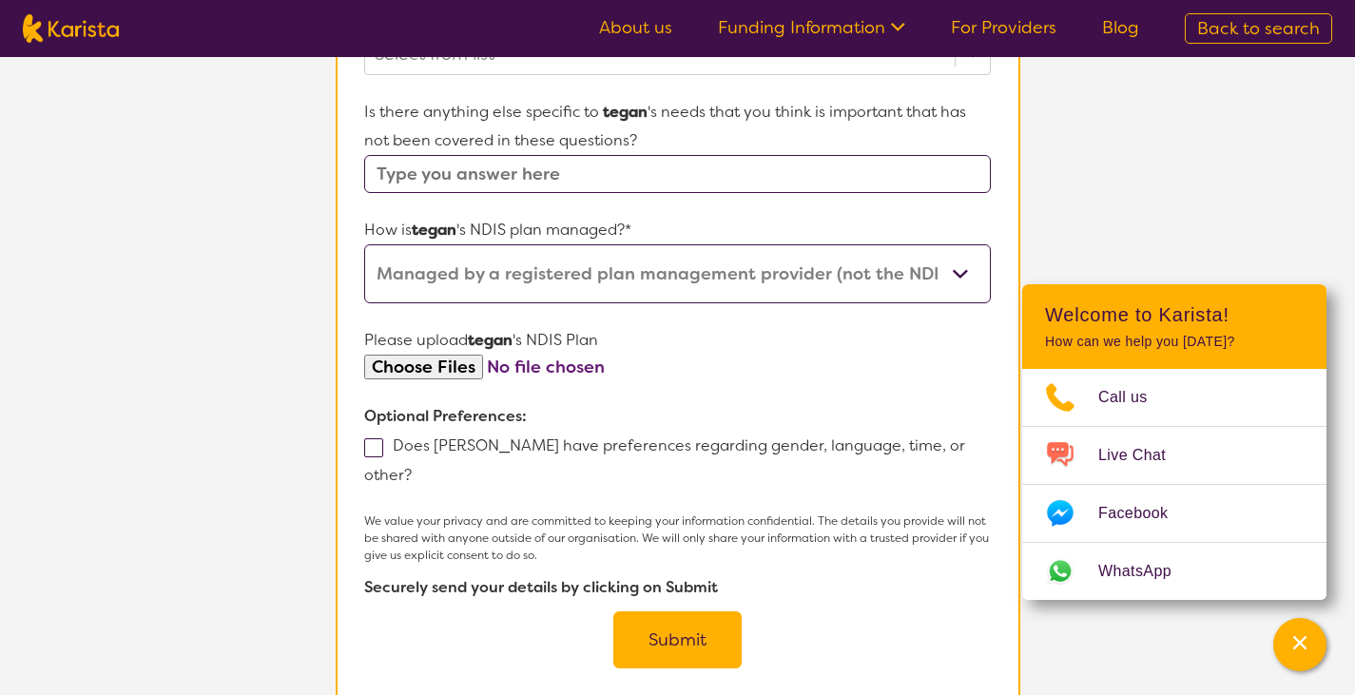
click at [692, 614] on button "Submit" at bounding box center [678, 640] width 128 height 57
